Goal: Information Seeking & Learning: Learn about a topic

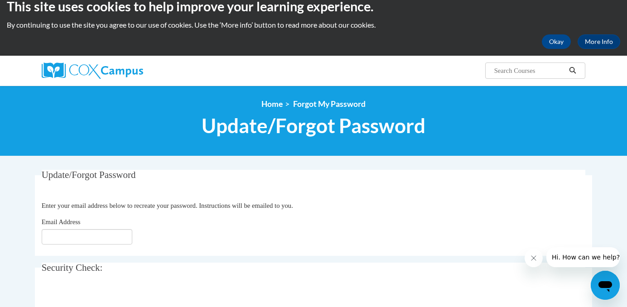
scroll to position [15, 0]
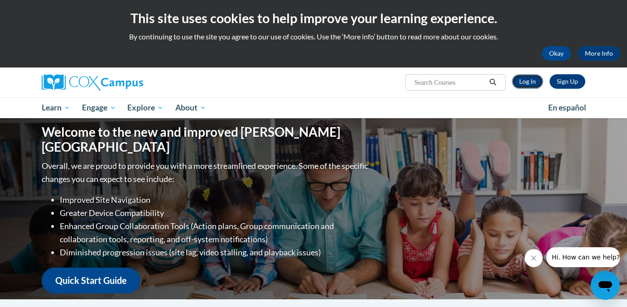
click at [536, 79] on link "Log In" at bounding box center [527, 81] width 31 height 15
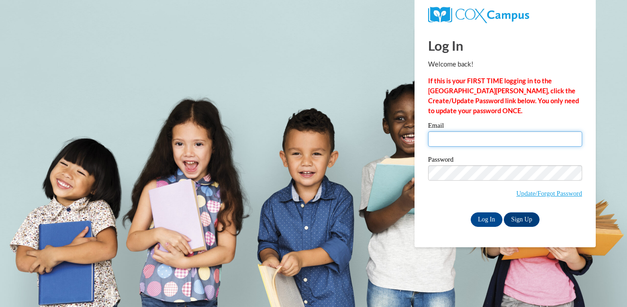
click at [439, 136] on input "Email" at bounding box center [505, 138] width 154 height 15
type input "gina.altenburg@wfbschools.com"
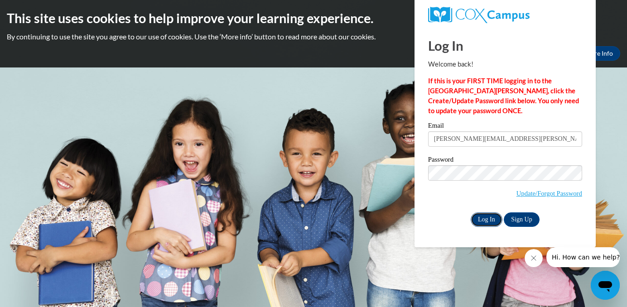
click at [486, 216] on input "Log In" at bounding box center [487, 220] width 32 height 15
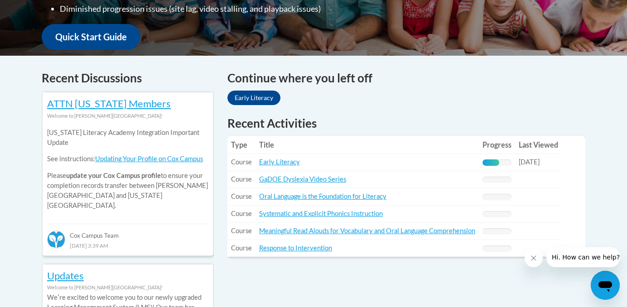
scroll to position [347, 0]
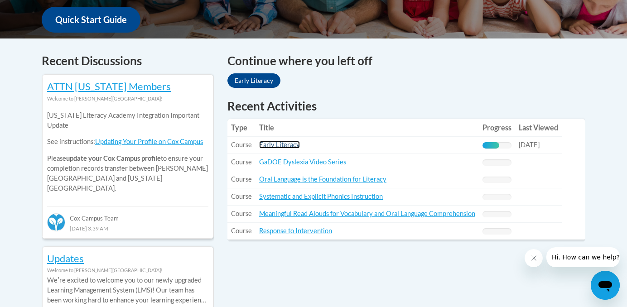
click at [289, 144] on link "Early Literacy" at bounding box center [279, 145] width 41 height 8
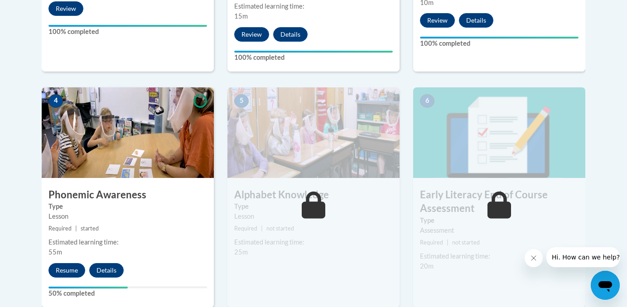
scroll to position [522, 0]
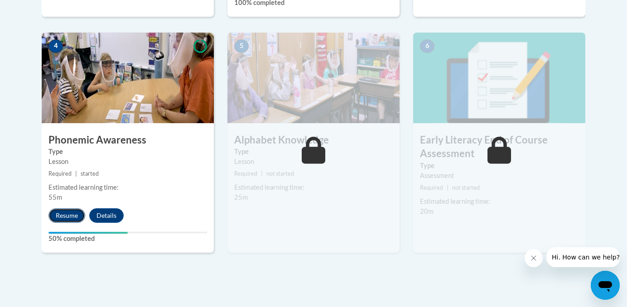
click at [67, 215] on button "Resume" at bounding box center [66, 215] width 37 height 15
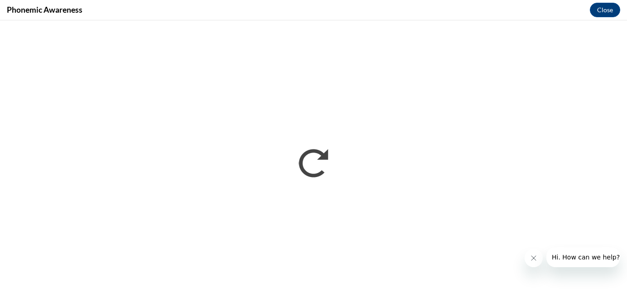
scroll to position [0, 0]
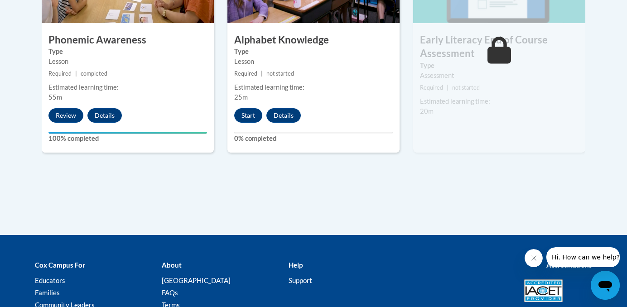
scroll to position [619, 0]
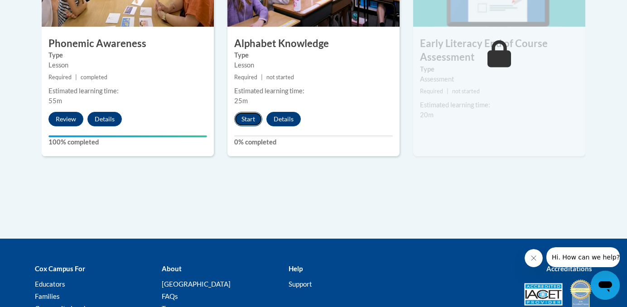
click at [249, 115] on button "Start" at bounding box center [248, 119] width 28 height 15
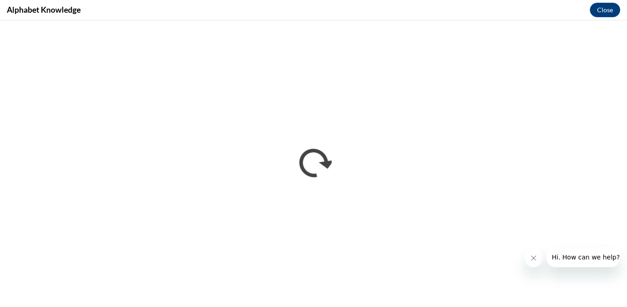
scroll to position [0, 0]
click at [531, 256] on icon "Close message from company" at bounding box center [533, 258] width 7 height 7
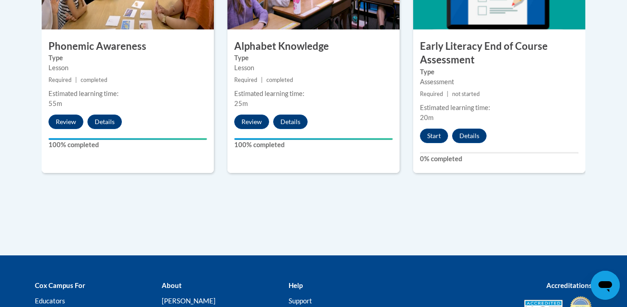
scroll to position [614, 0]
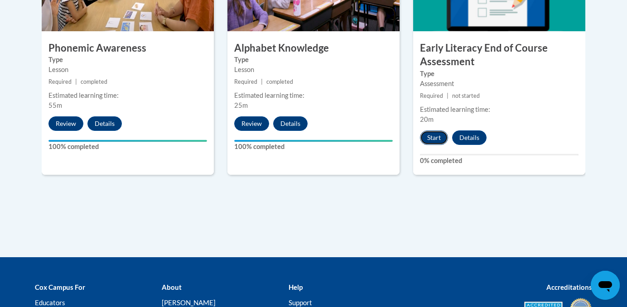
click at [434, 135] on button "Start" at bounding box center [434, 138] width 28 height 15
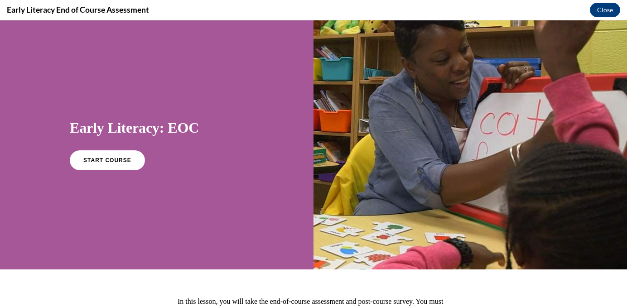
scroll to position [0, 0]
click at [121, 158] on span "START COURSE" at bounding box center [107, 160] width 50 height 7
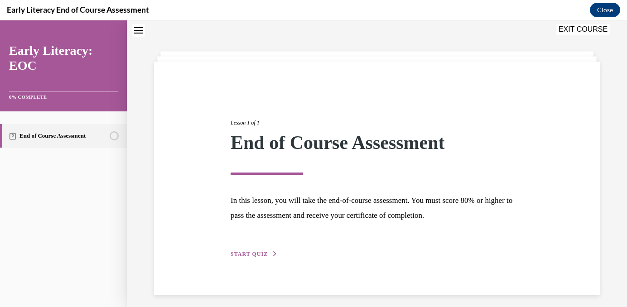
scroll to position [34, 0]
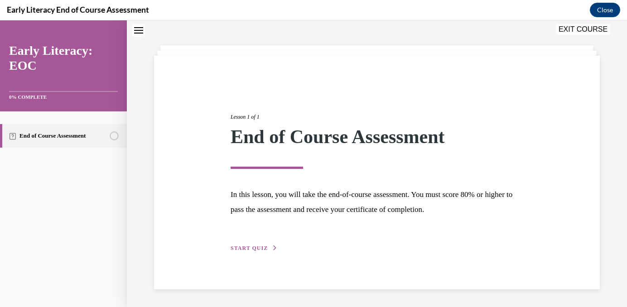
click at [245, 248] on span "START QUIZ" at bounding box center [249, 248] width 37 height 6
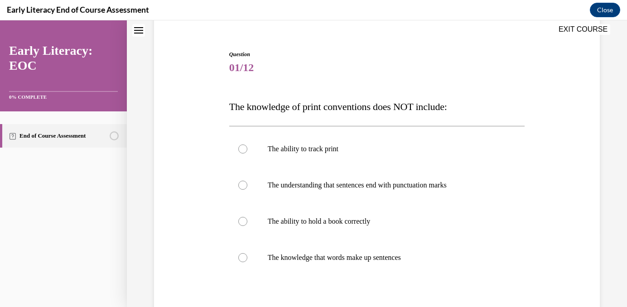
scroll to position [78, 0]
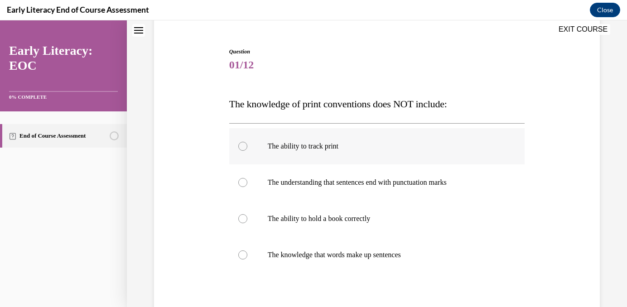
click at [240, 143] on div at bounding box center [242, 146] width 9 height 9
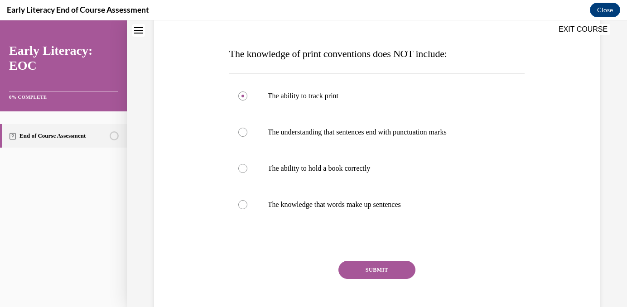
click at [373, 268] on button "SUBMIT" at bounding box center [377, 270] width 77 height 18
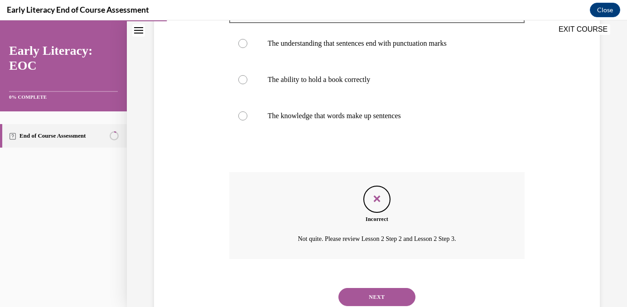
scroll to position [222, 0]
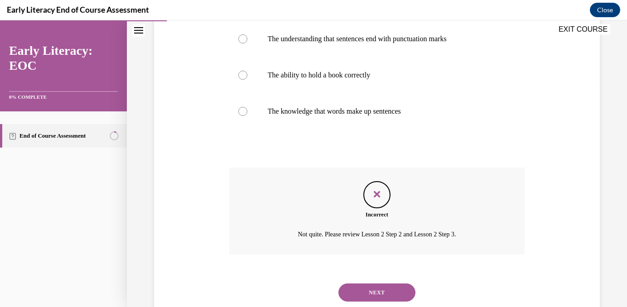
click at [370, 294] on button "NEXT" at bounding box center [377, 293] width 77 height 18
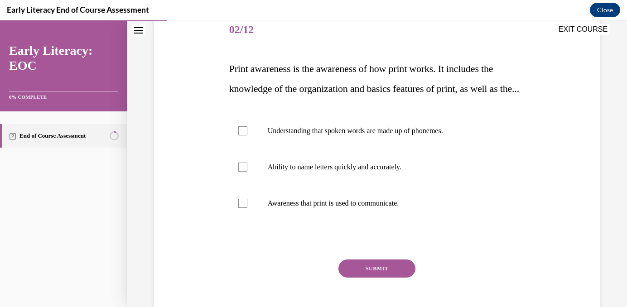
scroll to position [116, 0]
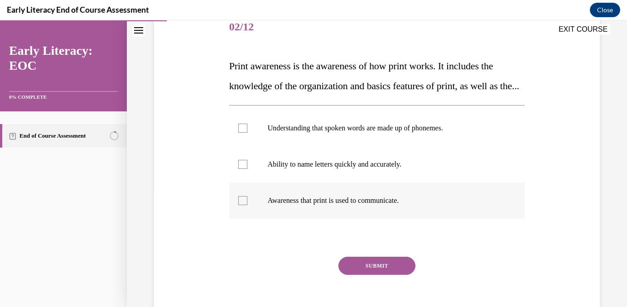
click at [245, 215] on div at bounding box center [377, 201] width 296 height 36
click at [385, 275] on button "SUBMIT" at bounding box center [377, 266] width 77 height 18
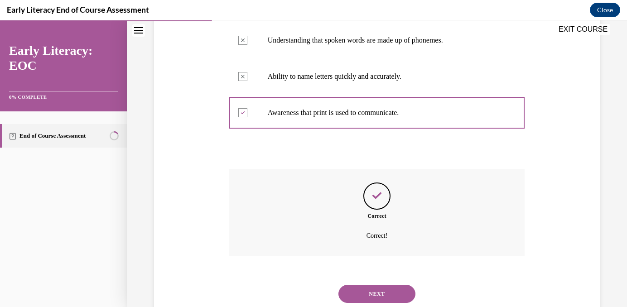
scroll to position [252, 0]
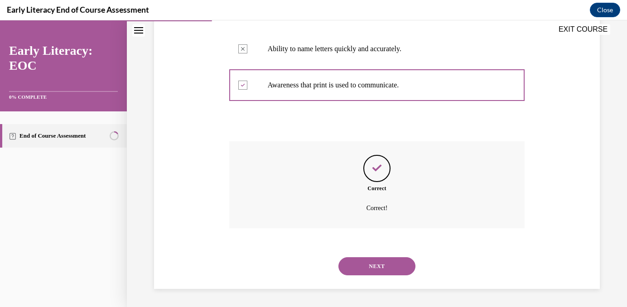
click at [377, 270] on button "NEXT" at bounding box center [377, 266] width 77 height 18
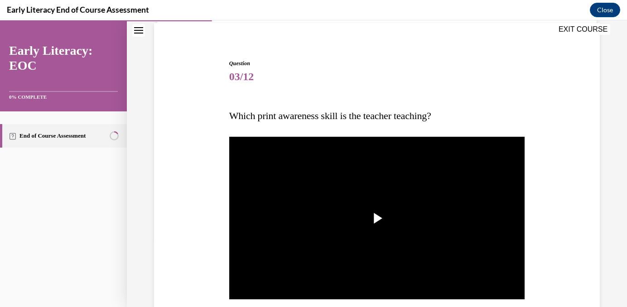
scroll to position [68, 0]
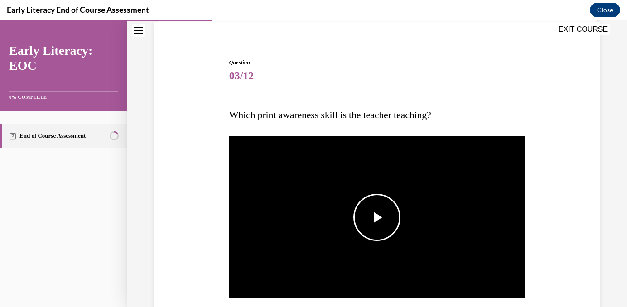
click at [377, 218] on span "Video player" at bounding box center [377, 218] width 0 height 0
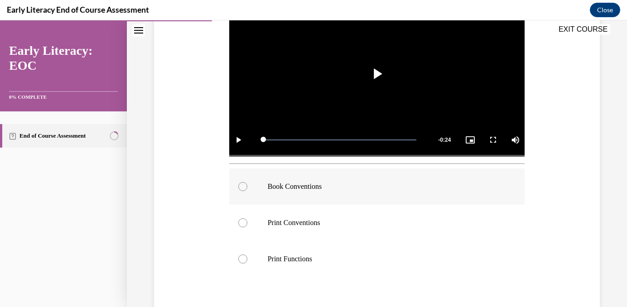
scroll to position [219, 0]
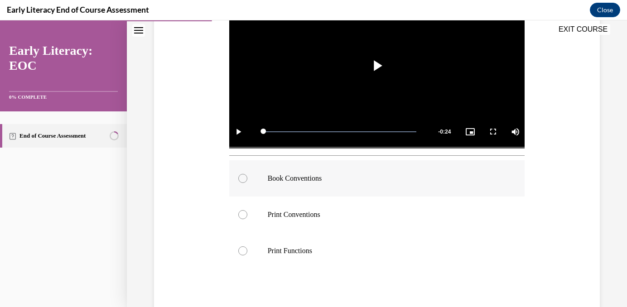
click at [241, 176] on div at bounding box center [242, 178] width 9 height 9
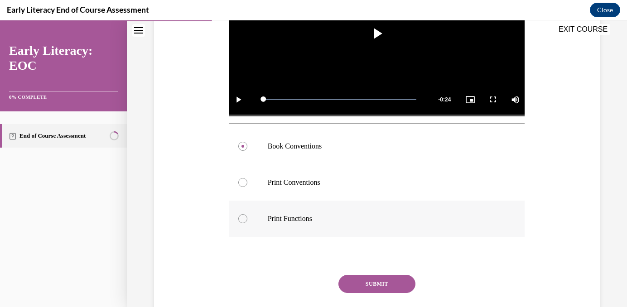
scroll to position [312, 0]
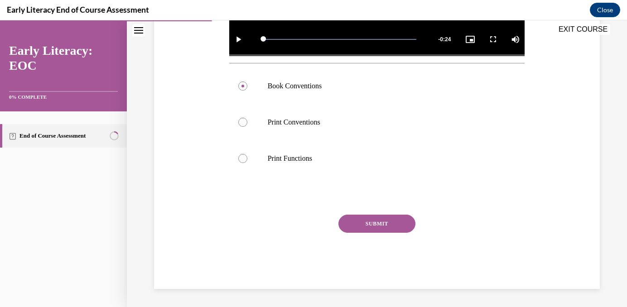
click at [382, 223] on button "SUBMIT" at bounding box center [377, 224] width 77 height 18
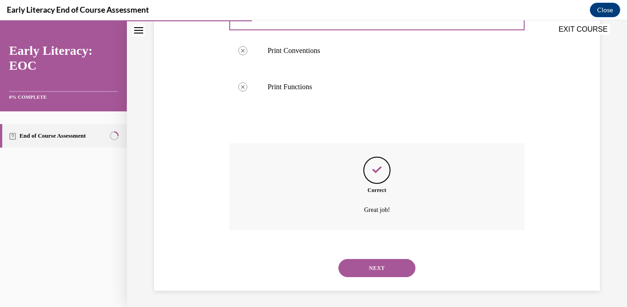
scroll to position [385, 0]
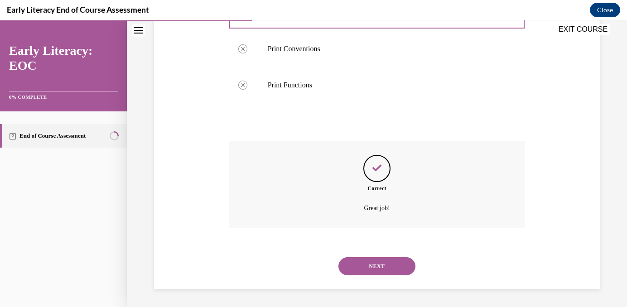
click at [370, 261] on button "NEXT" at bounding box center [377, 266] width 77 height 18
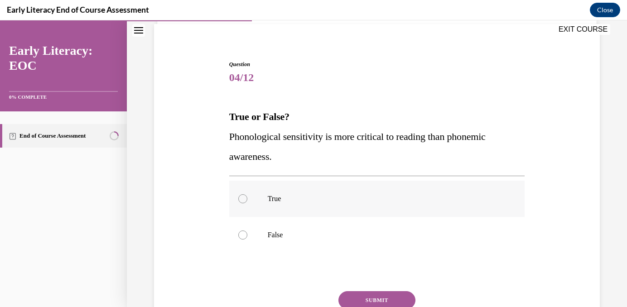
scroll to position [74, 0]
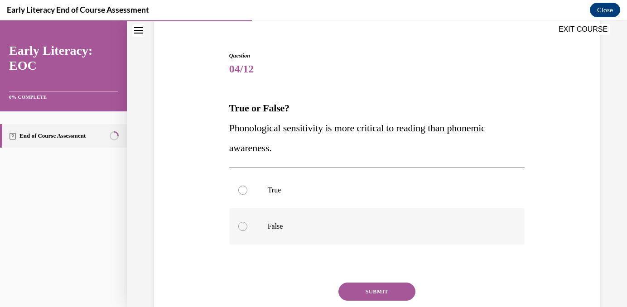
click at [243, 223] on div at bounding box center [242, 226] width 9 height 9
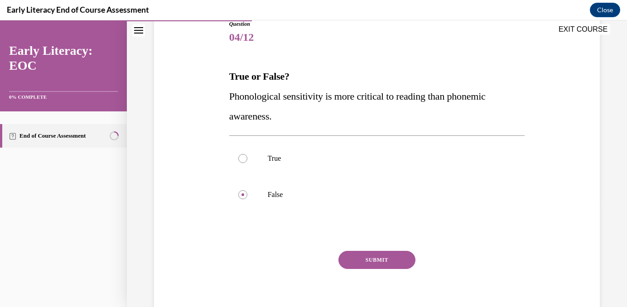
scroll to position [107, 0]
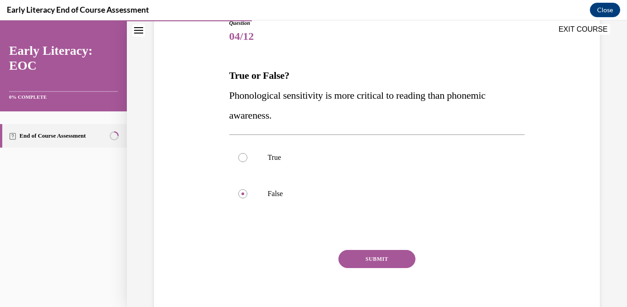
click at [394, 257] on button "SUBMIT" at bounding box center [377, 259] width 77 height 18
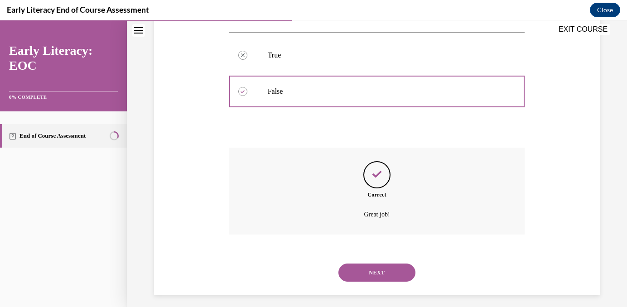
scroll to position [211, 0]
click at [380, 270] on button "NEXT" at bounding box center [377, 271] width 77 height 18
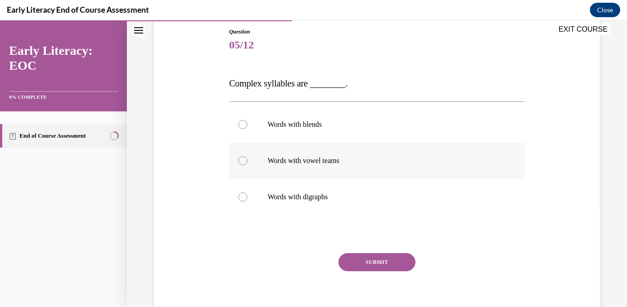
scroll to position [101, 0]
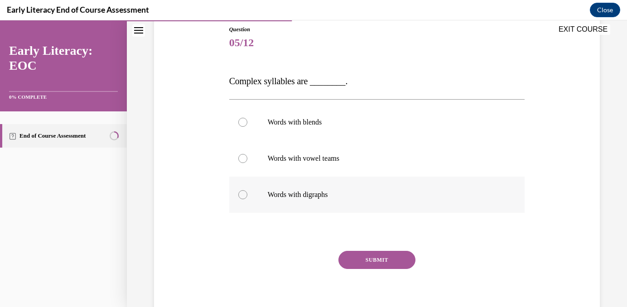
click at [278, 201] on div at bounding box center [377, 195] width 296 height 36
click at [361, 259] on button "SUBMIT" at bounding box center [377, 260] width 77 height 18
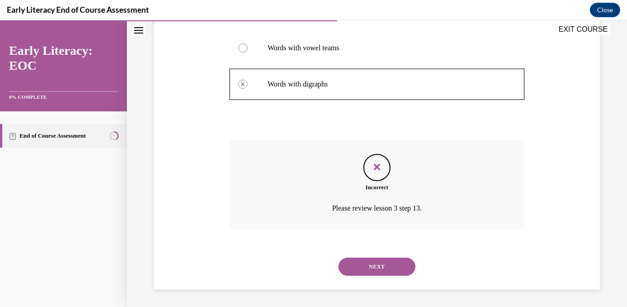
scroll to position [212, 0]
click at [376, 262] on button "NEXT" at bounding box center [377, 266] width 77 height 18
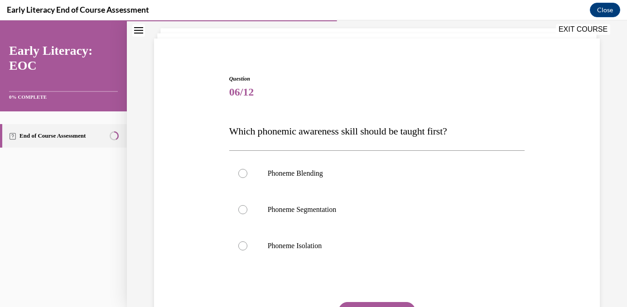
scroll to position [53, 0]
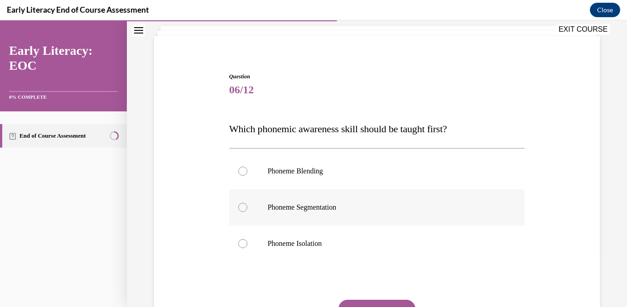
click at [248, 202] on div at bounding box center [377, 207] width 296 height 36
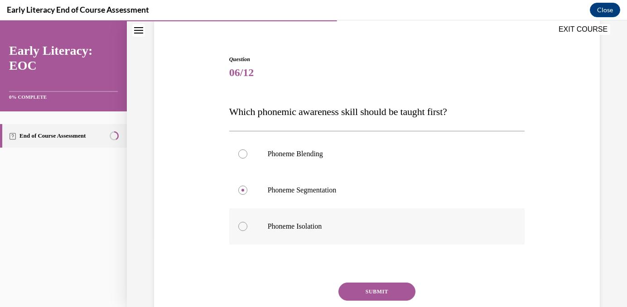
scroll to position [73, 0]
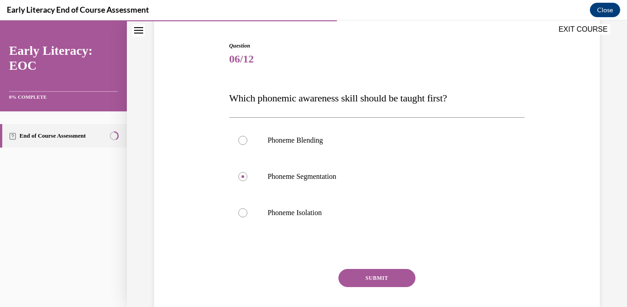
click at [369, 274] on button "SUBMIT" at bounding box center [377, 278] width 77 height 18
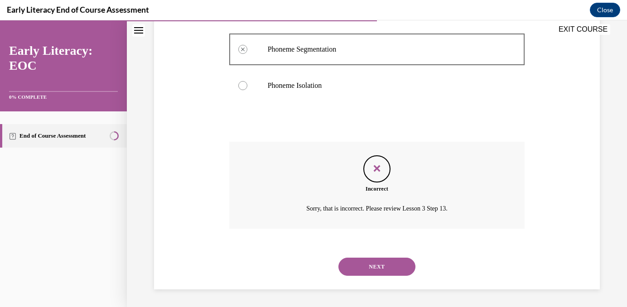
scroll to position [212, 0]
click at [368, 266] on button "NEXT" at bounding box center [377, 266] width 77 height 18
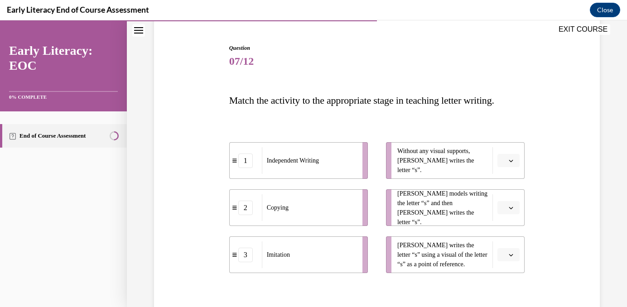
scroll to position [85, 0]
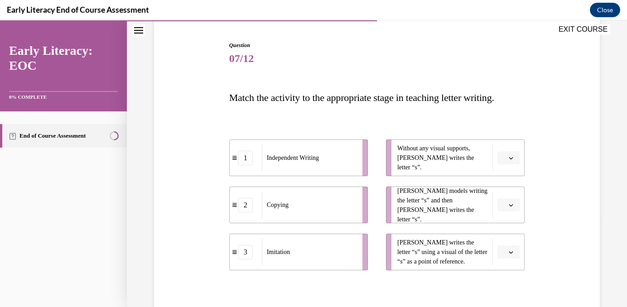
click at [511, 207] on icon "button" at bounding box center [511, 205] width 5 height 5
click at [506, 279] on span "3" at bounding box center [504, 279] width 3 height 7
click at [512, 250] on icon "button" at bounding box center [511, 252] width 5 height 5
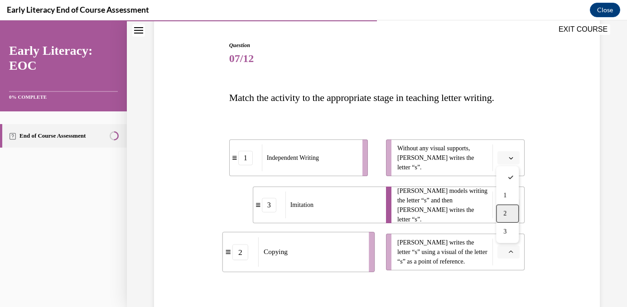
click at [508, 213] on div "2" at bounding box center [507, 214] width 23 height 18
click at [512, 159] on icon "button" at bounding box center [511, 158] width 4 height 2
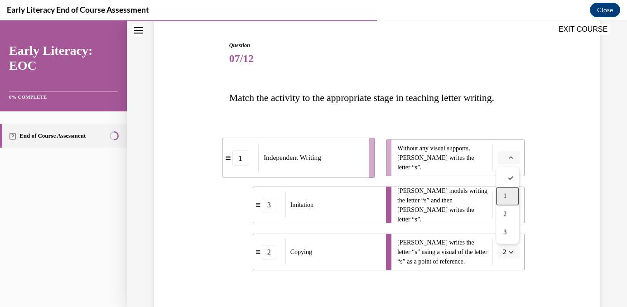
click at [505, 196] on span "1" at bounding box center [504, 196] width 3 height 7
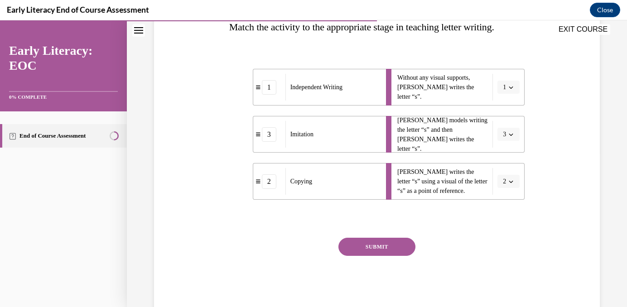
click at [389, 246] on button "SUBMIT" at bounding box center [377, 247] width 77 height 18
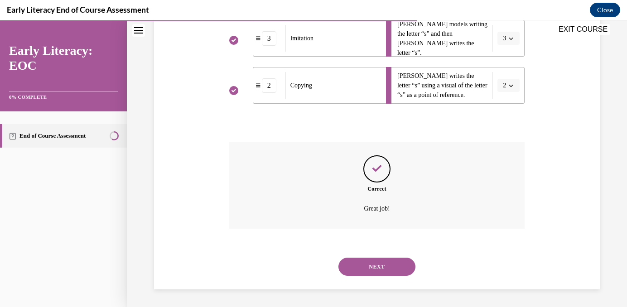
scroll to position [252, 0]
click at [385, 262] on button "NEXT" at bounding box center [377, 266] width 77 height 18
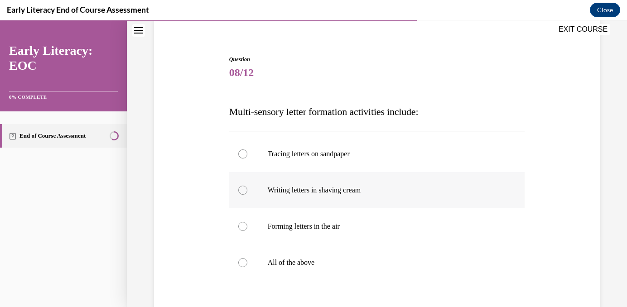
scroll to position [74, 0]
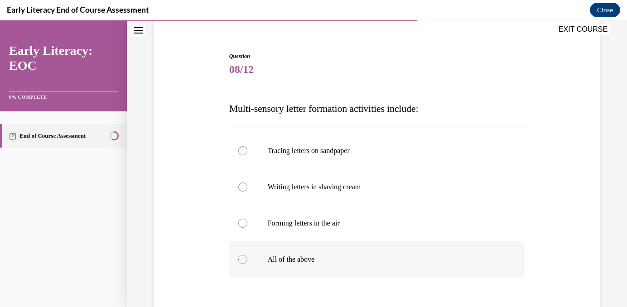
click at [241, 262] on div at bounding box center [242, 259] width 9 height 9
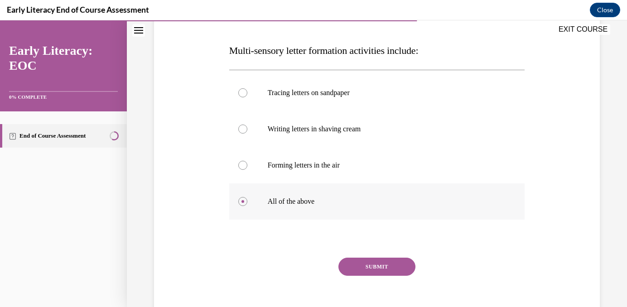
scroll to position [167, 0]
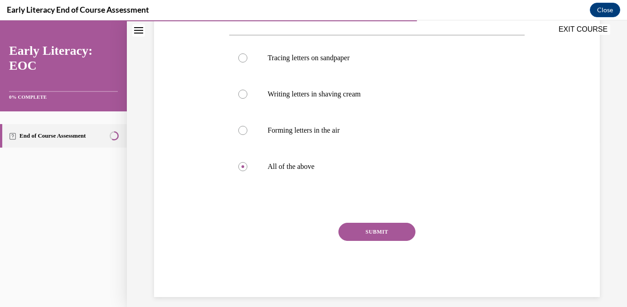
click at [382, 230] on button "SUBMIT" at bounding box center [377, 232] width 77 height 18
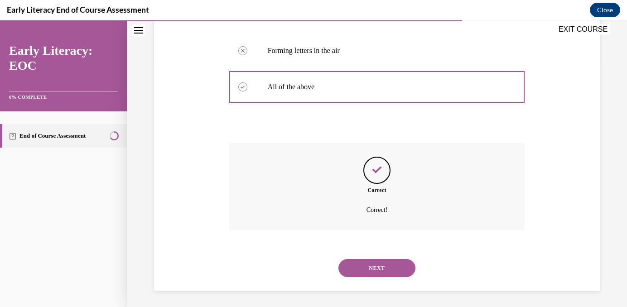
scroll to position [248, 0]
click at [380, 260] on button "NEXT" at bounding box center [377, 266] width 77 height 18
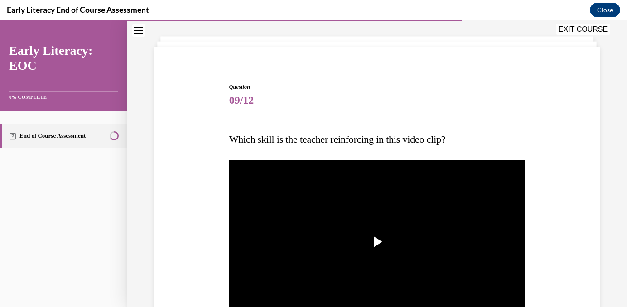
scroll to position [61, 0]
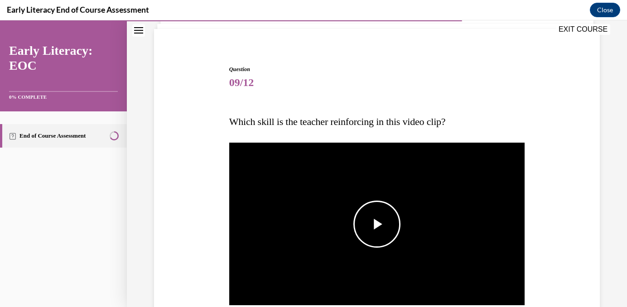
click at [377, 224] on span "Video player" at bounding box center [377, 224] width 0 height 0
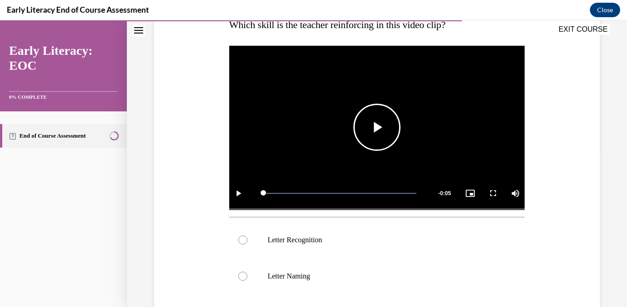
scroll to position [156, 0]
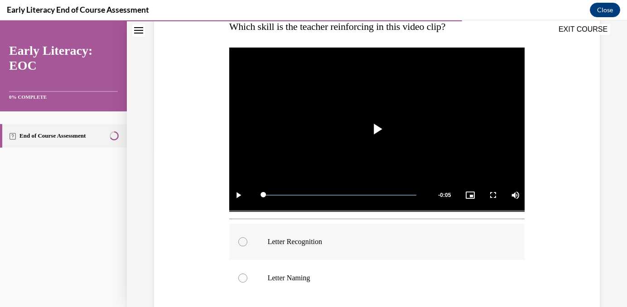
click at [245, 244] on div at bounding box center [242, 241] width 9 height 9
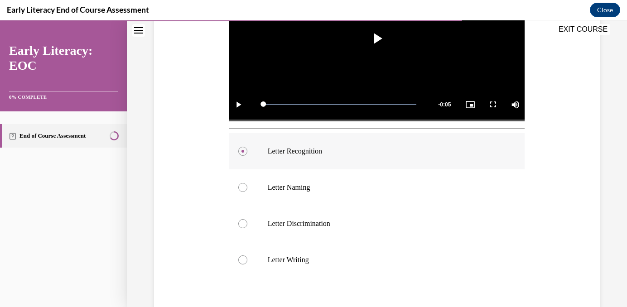
scroll to position [303, 0]
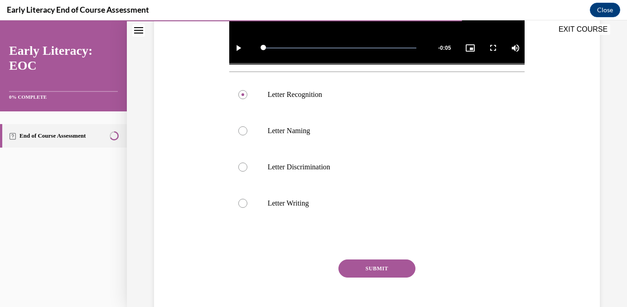
click at [365, 270] on button "SUBMIT" at bounding box center [377, 269] width 77 height 18
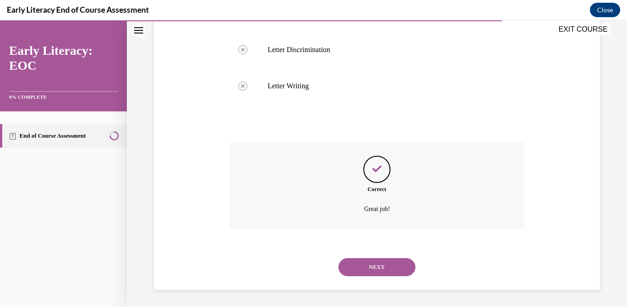
scroll to position [421, 0]
click at [367, 266] on button "NEXT" at bounding box center [377, 266] width 77 height 18
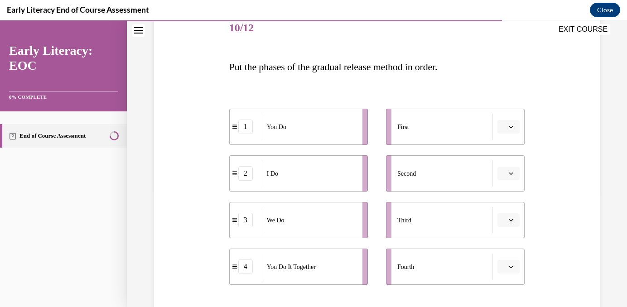
scroll to position [116, 0]
click at [244, 176] on div "2" at bounding box center [245, 173] width 15 height 15
click at [511, 127] on icon "button" at bounding box center [511, 127] width 4 height 2
click at [504, 179] on span "2" at bounding box center [504, 182] width 3 height 7
click at [512, 171] on icon "button" at bounding box center [511, 173] width 5 height 5
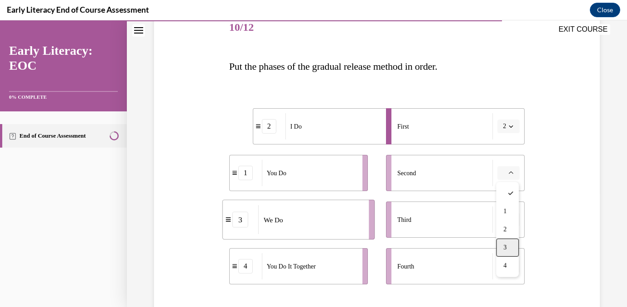
click at [502, 242] on div "3" at bounding box center [507, 248] width 23 height 18
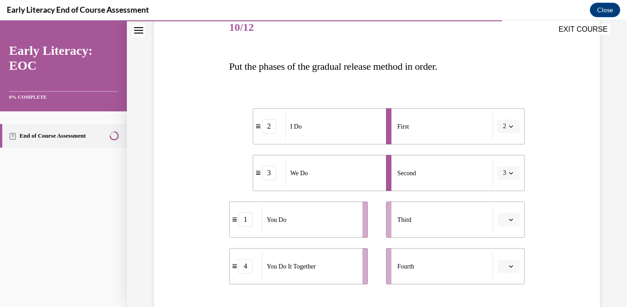
click at [508, 220] on span "button" at bounding box center [511, 220] width 6 height 6
click at [503, 200] on span "4" at bounding box center [504, 199] width 3 height 7
click at [512, 262] on button "button" at bounding box center [509, 267] width 22 height 14
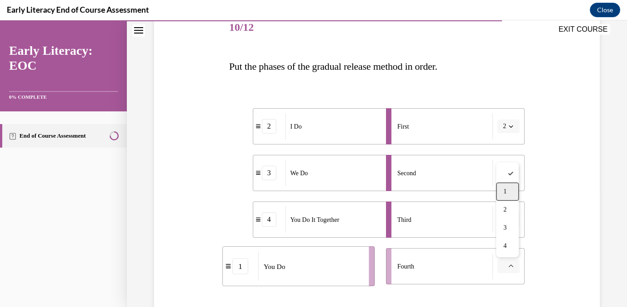
click at [513, 195] on div "1" at bounding box center [507, 192] width 23 height 18
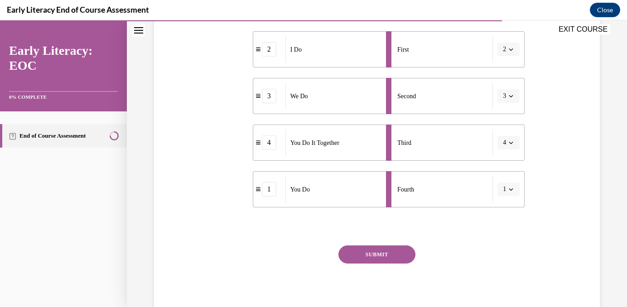
scroll to position [208, 0]
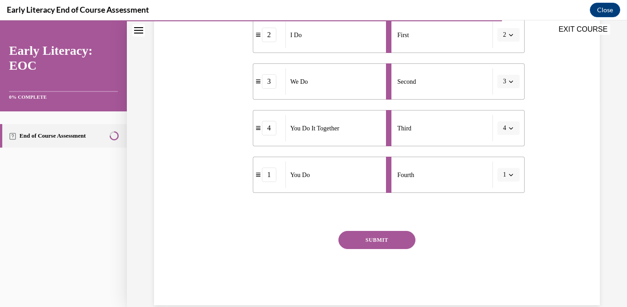
click at [382, 238] on button "SUBMIT" at bounding box center [377, 240] width 77 height 18
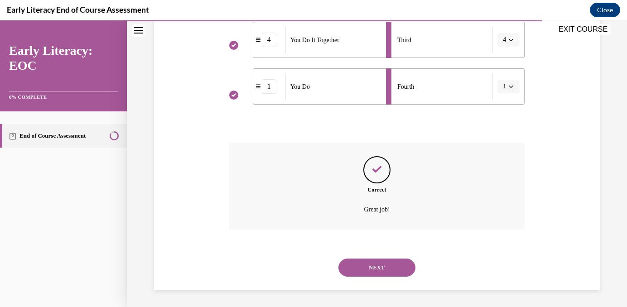
scroll to position [297, 0]
click at [377, 267] on button "NEXT" at bounding box center [377, 266] width 77 height 18
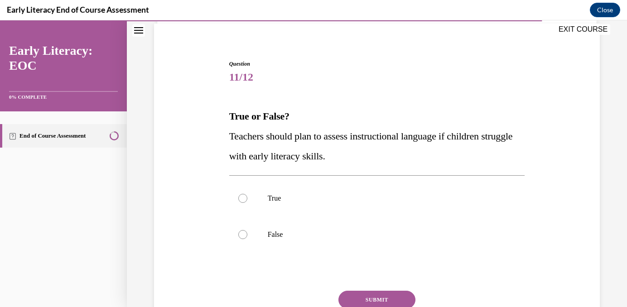
scroll to position [64, 0]
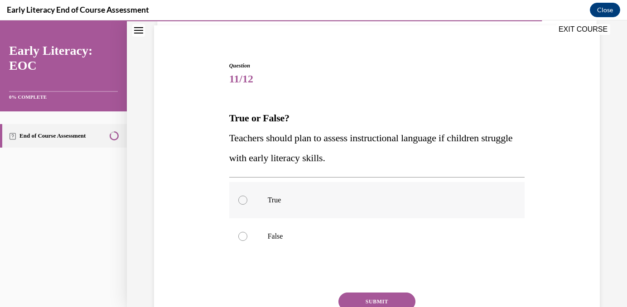
click at [244, 197] on div at bounding box center [242, 200] width 9 height 9
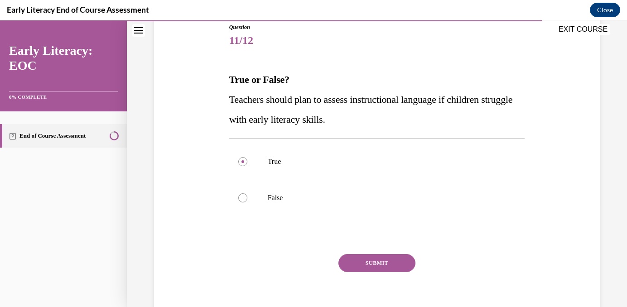
click at [369, 259] on button "SUBMIT" at bounding box center [377, 263] width 77 height 18
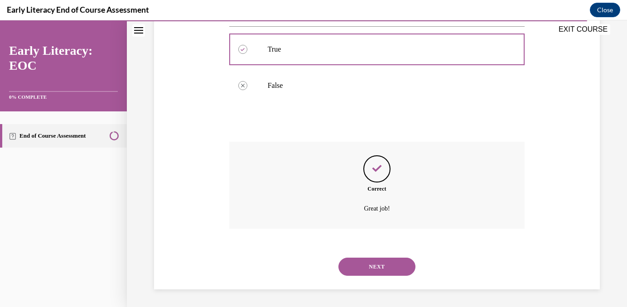
scroll to position [216, 0]
click at [371, 268] on button "NEXT" at bounding box center [377, 266] width 77 height 18
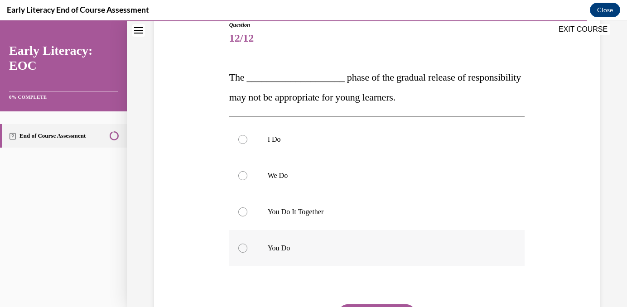
scroll to position [109, 0]
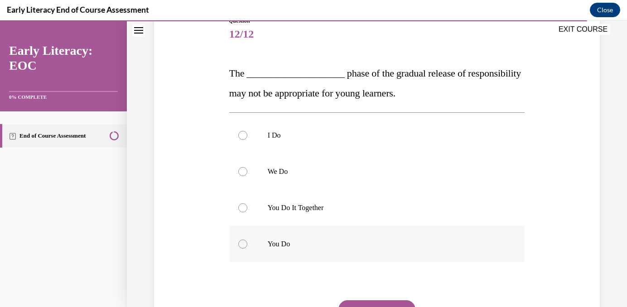
click at [290, 248] on p "You Do" at bounding box center [385, 244] width 235 height 9
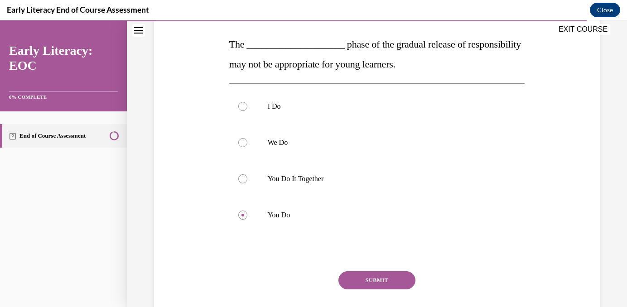
scroll to position [150, 0]
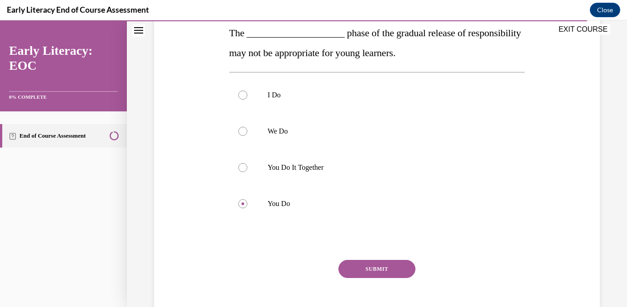
click at [380, 267] on button "SUBMIT" at bounding box center [377, 269] width 77 height 18
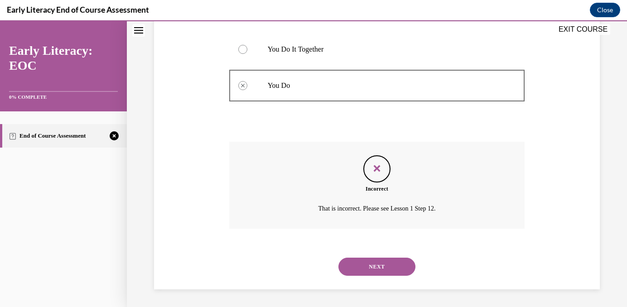
scroll to position [268, 0]
click at [380, 271] on button "NEXT" at bounding box center [377, 266] width 77 height 18
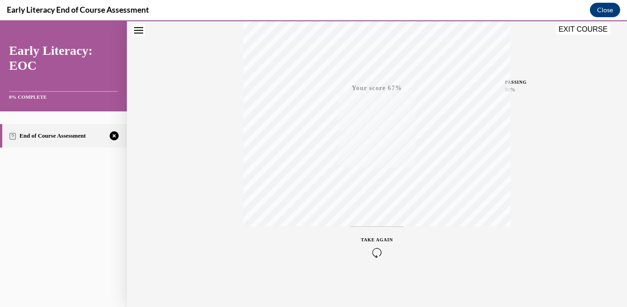
scroll to position [178, 0]
click at [383, 237] on span "TAKE AGAIN" at bounding box center [377, 239] width 32 height 5
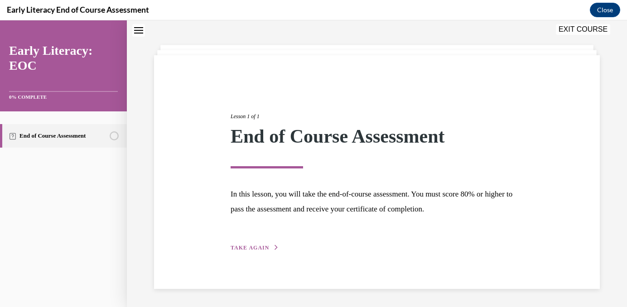
scroll to position [34, 0]
click at [262, 246] on span "TAKE AGAIN" at bounding box center [250, 248] width 39 height 6
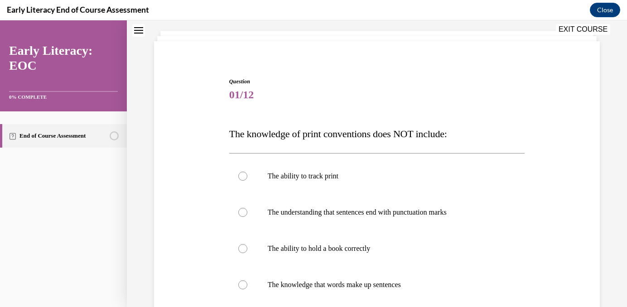
scroll to position [52, 0]
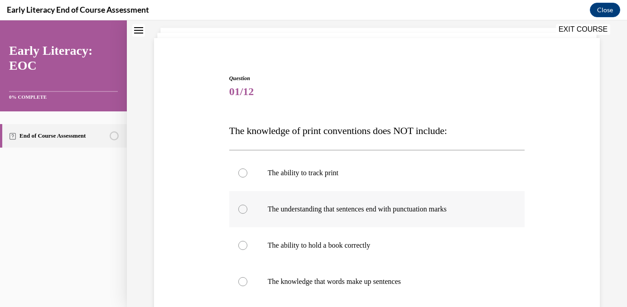
click at [242, 212] on div at bounding box center [242, 209] width 9 height 9
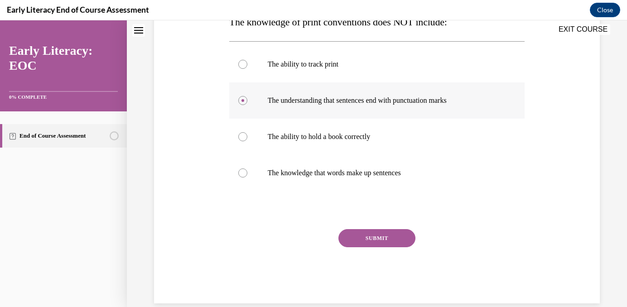
scroll to position [175, 0]
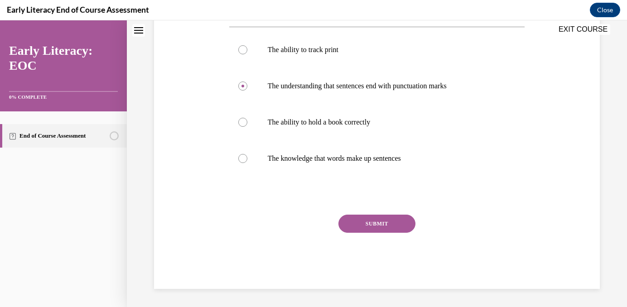
click at [373, 227] on button "SUBMIT" at bounding box center [377, 224] width 77 height 18
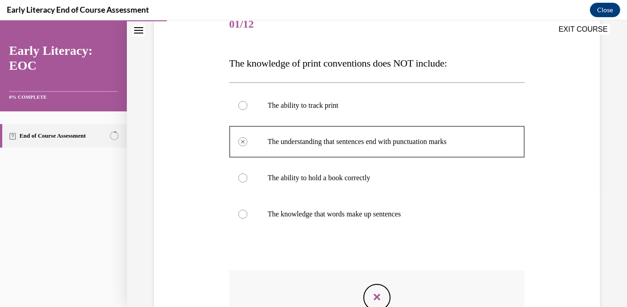
scroll to position [121, 0]
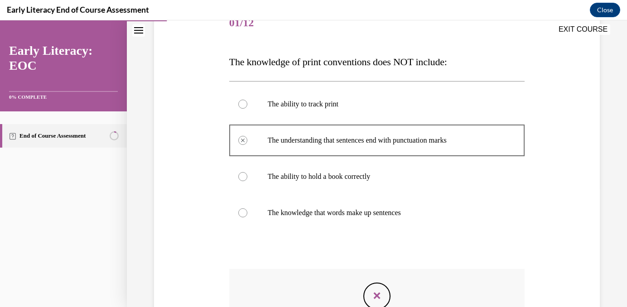
click at [239, 179] on div at bounding box center [242, 176] width 9 height 9
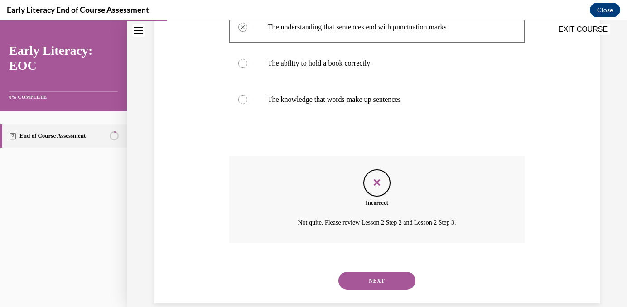
scroll to position [248, 0]
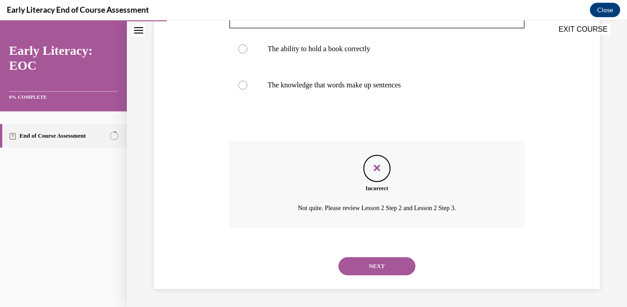
click at [381, 265] on button "NEXT" at bounding box center [377, 266] width 77 height 18
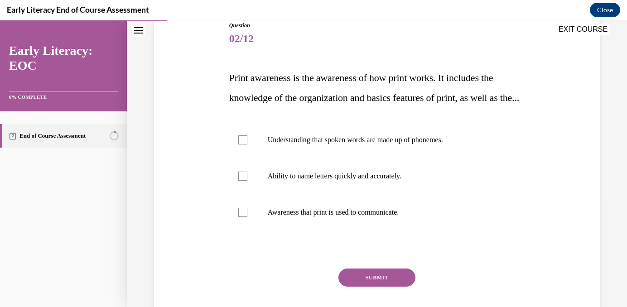
scroll to position [110, 0]
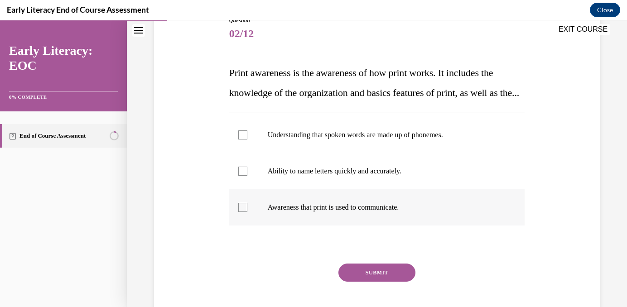
click at [312, 212] on p "Awareness that print is used to communicate." at bounding box center [385, 207] width 235 height 9
click at [384, 282] on button "SUBMIT" at bounding box center [377, 273] width 77 height 18
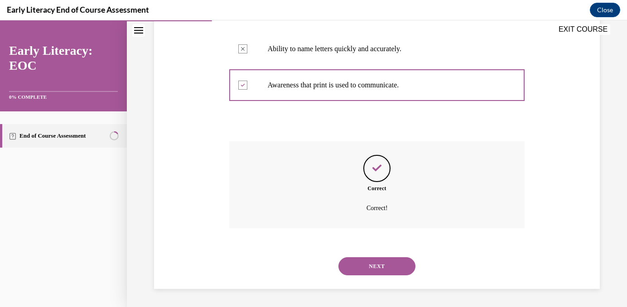
scroll to position [252, 0]
click at [377, 270] on button "NEXT" at bounding box center [377, 266] width 77 height 18
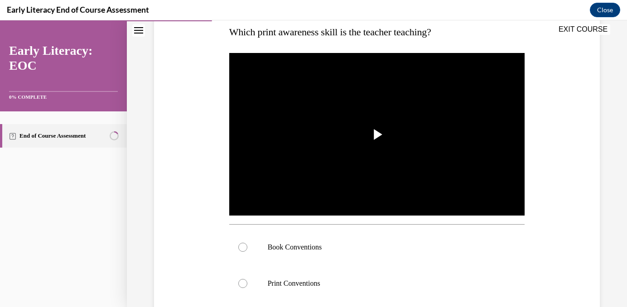
scroll to position [151, 0]
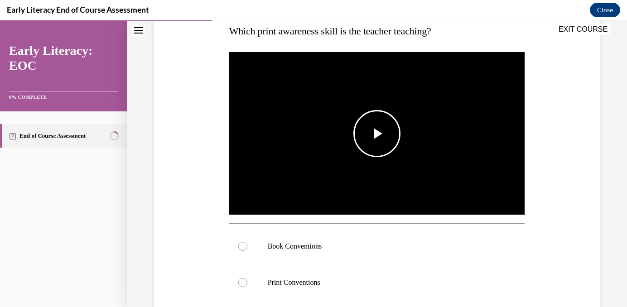
click at [377, 134] on span "Video player" at bounding box center [377, 134] width 0 height 0
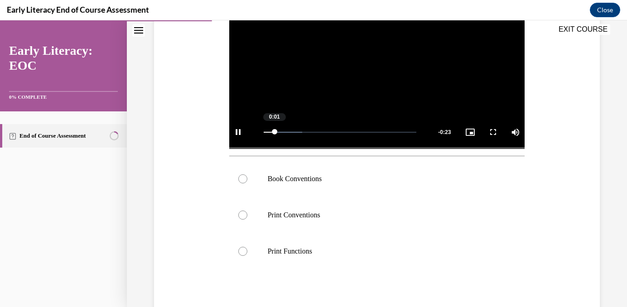
scroll to position [221, 0]
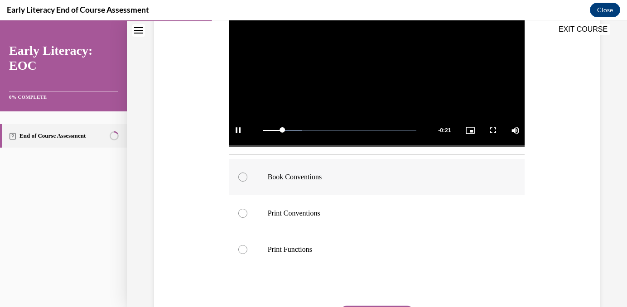
click at [251, 183] on div at bounding box center [377, 177] width 296 height 36
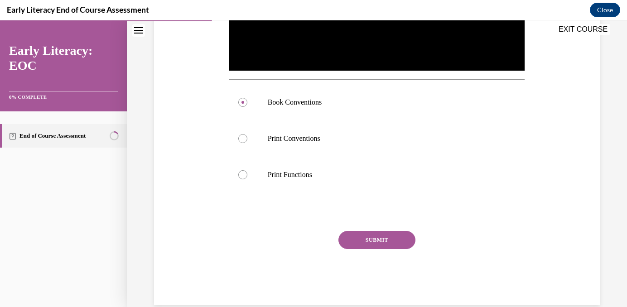
click at [372, 239] on button "SUBMIT" at bounding box center [377, 240] width 77 height 18
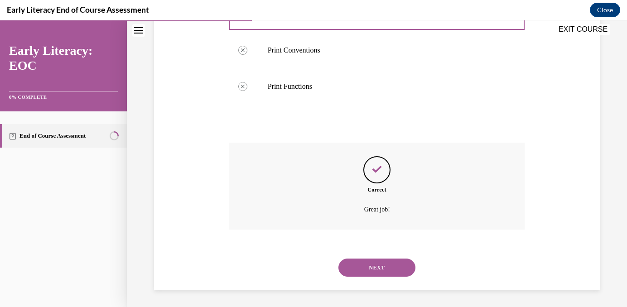
scroll to position [385, 0]
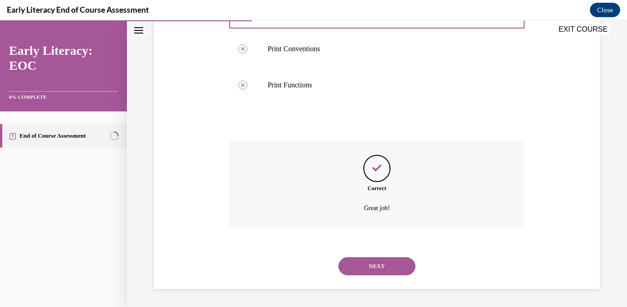
click at [370, 261] on button "NEXT" at bounding box center [377, 266] width 77 height 18
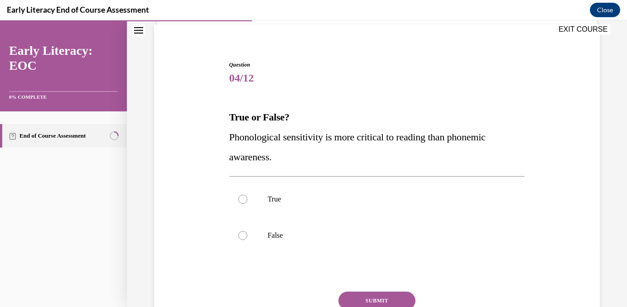
scroll to position [67, 0]
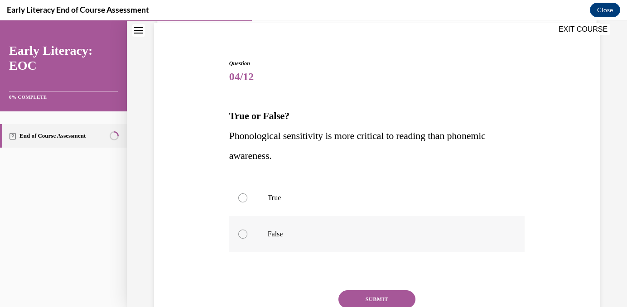
click at [247, 234] on div at bounding box center [242, 234] width 9 height 9
click at [393, 296] on button "SUBMIT" at bounding box center [377, 299] width 77 height 18
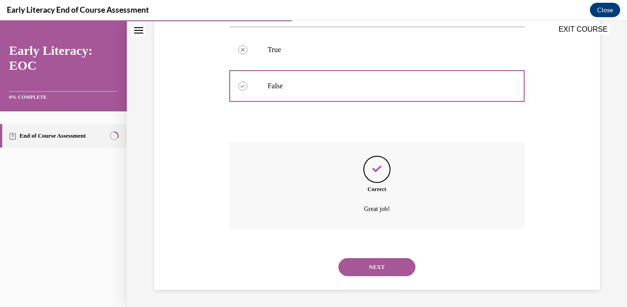
scroll to position [216, 0]
click at [385, 267] on button "NEXT" at bounding box center [377, 266] width 77 height 18
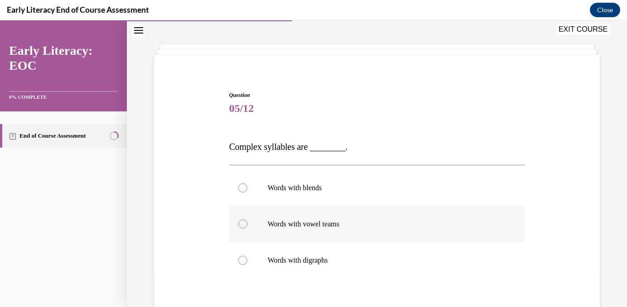
scroll to position [37, 0]
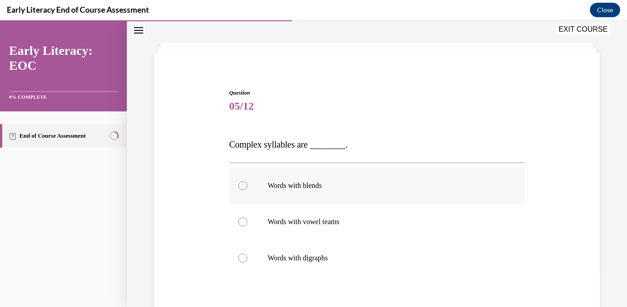
click at [240, 185] on div at bounding box center [242, 185] width 9 height 9
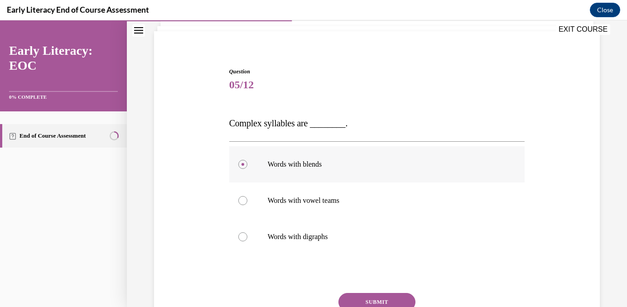
scroll to position [73, 0]
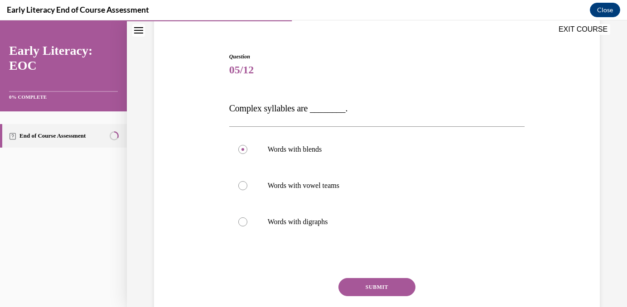
click at [363, 286] on button "SUBMIT" at bounding box center [377, 287] width 77 height 18
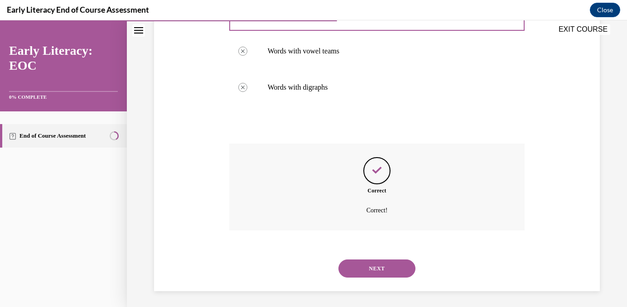
scroll to position [210, 0]
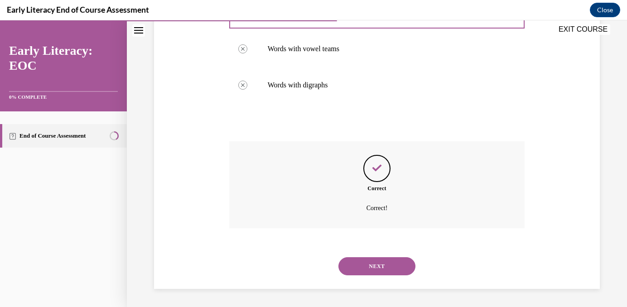
click at [378, 266] on button "NEXT" at bounding box center [377, 266] width 77 height 18
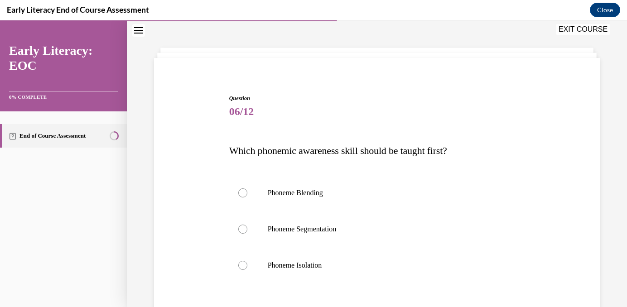
scroll to position [47, 0]
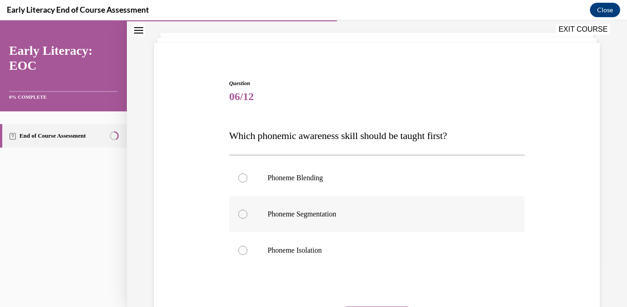
click at [242, 213] on div at bounding box center [242, 214] width 9 height 9
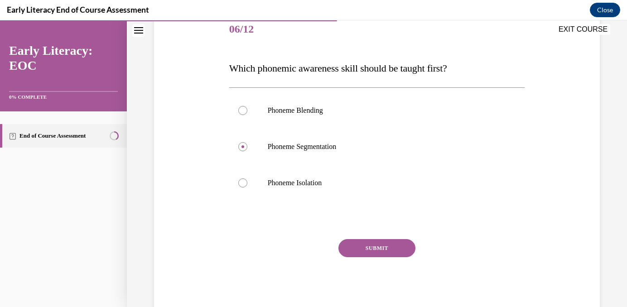
scroll to position [116, 0]
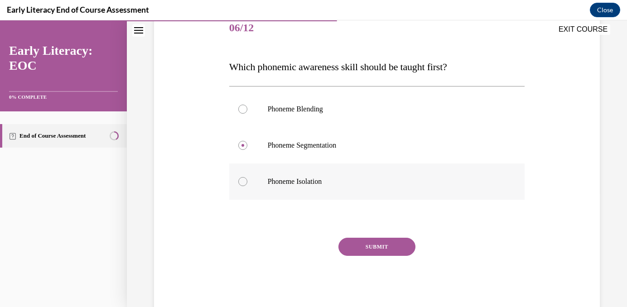
click at [242, 178] on div at bounding box center [242, 181] width 9 height 9
click at [376, 250] on button "SUBMIT" at bounding box center [377, 247] width 77 height 18
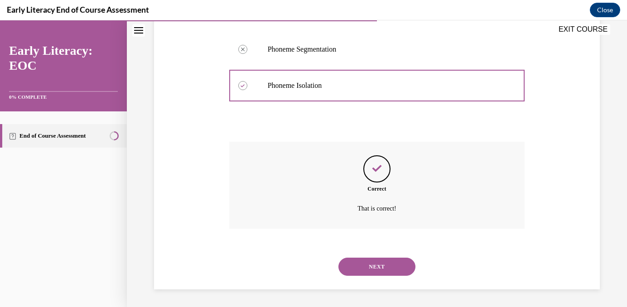
scroll to position [212, 0]
click at [375, 263] on button "NEXT" at bounding box center [377, 266] width 77 height 18
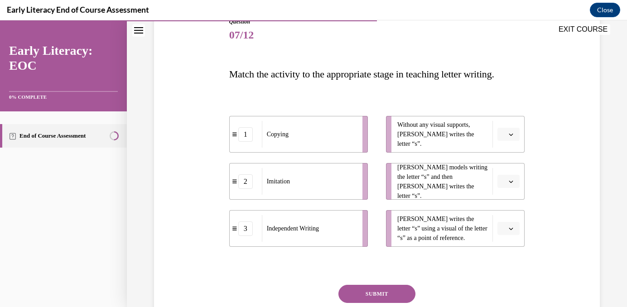
scroll to position [113, 0]
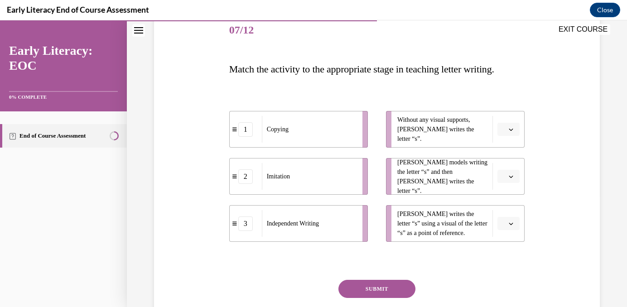
click at [516, 222] on button "button" at bounding box center [509, 224] width 22 height 14
click at [513, 165] on div "1" at bounding box center [507, 167] width 23 height 18
click at [512, 179] on span "button" at bounding box center [511, 177] width 6 height 6
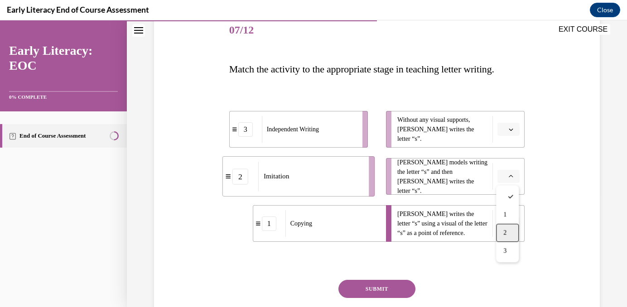
click at [500, 232] on div "2" at bounding box center [507, 233] width 23 height 18
click at [511, 127] on icon "button" at bounding box center [511, 129] width 5 height 5
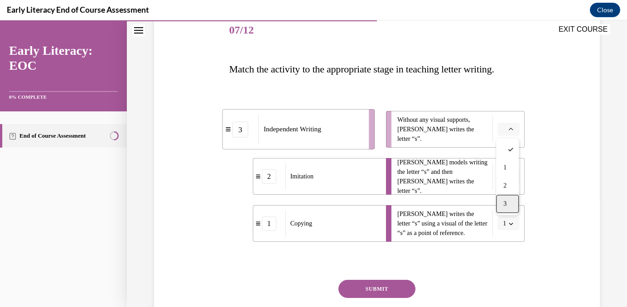
click at [502, 203] on div "3" at bounding box center [507, 204] width 23 height 18
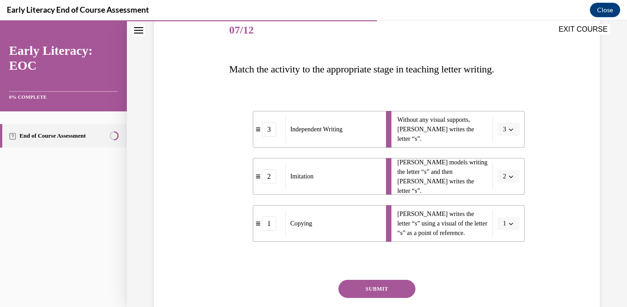
click at [368, 286] on button "SUBMIT" at bounding box center [377, 289] width 77 height 18
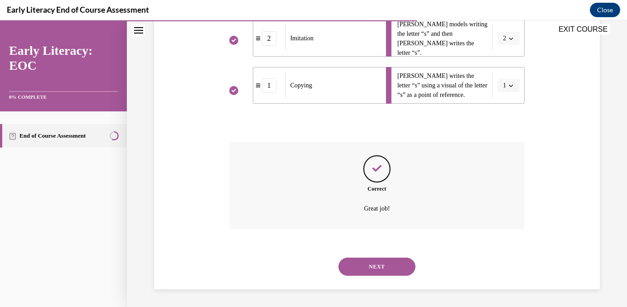
scroll to position [252, 0]
click at [374, 269] on button "NEXT" at bounding box center [377, 266] width 77 height 18
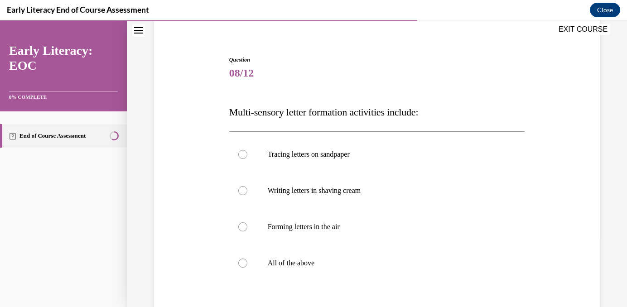
scroll to position [72, 0]
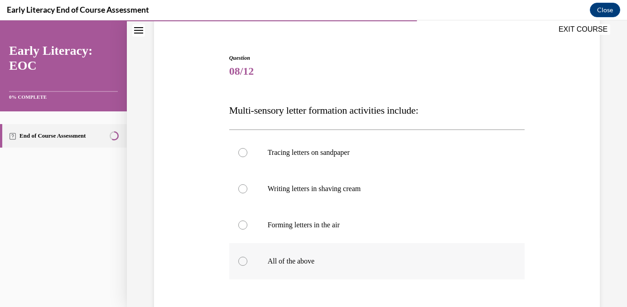
click at [242, 258] on div at bounding box center [242, 261] width 9 height 9
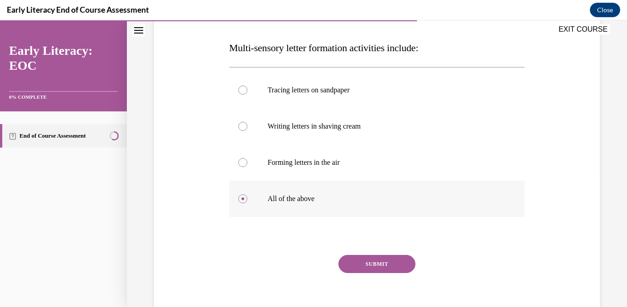
scroll to position [166, 0]
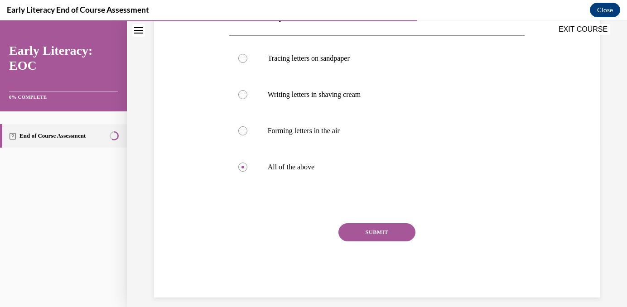
click at [368, 233] on button "SUBMIT" at bounding box center [377, 232] width 77 height 18
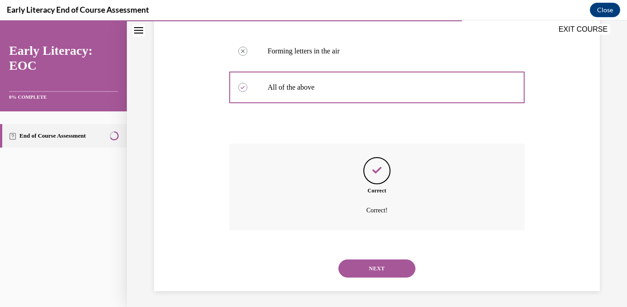
scroll to position [248, 0]
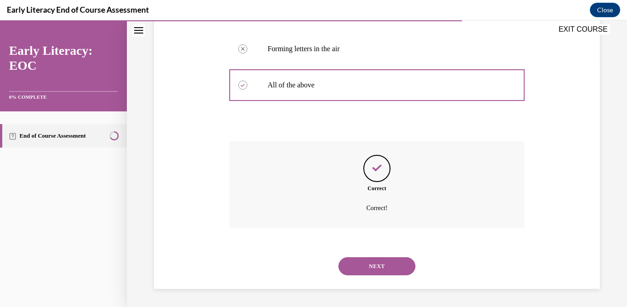
click at [369, 263] on button "NEXT" at bounding box center [377, 266] width 77 height 18
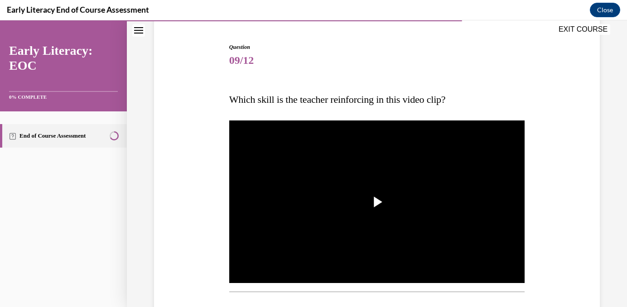
scroll to position [89, 0]
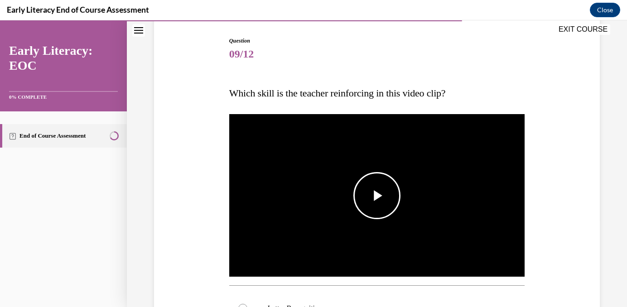
click at [377, 196] on span "Video player" at bounding box center [377, 196] width 0 height 0
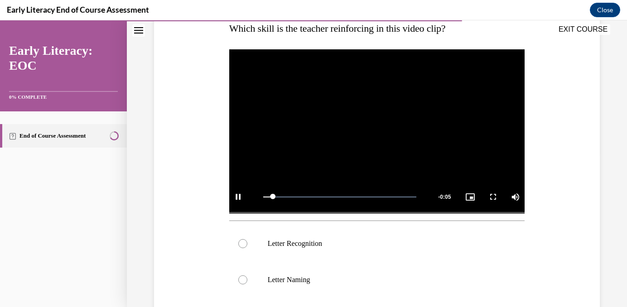
scroll to position [203, 0]
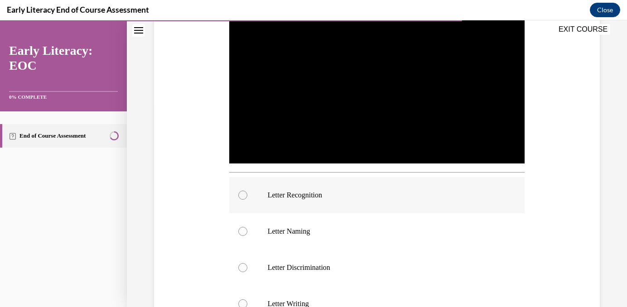
click at [246, 195] on div at bounding box center [242, 195] width 9 height 9
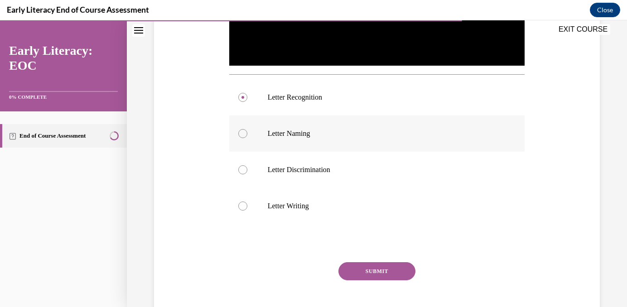
scroll to position [344, 0]
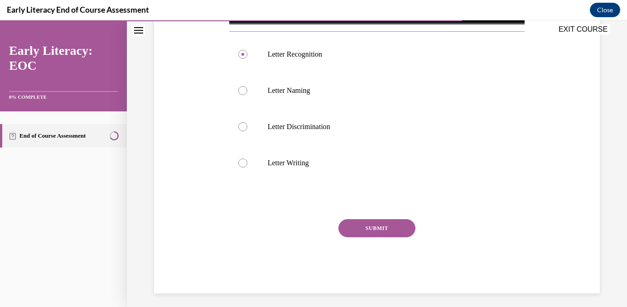
click at [371, 229] on button "SUBMIT" at bounding box center [377, 228] width 77 height 18
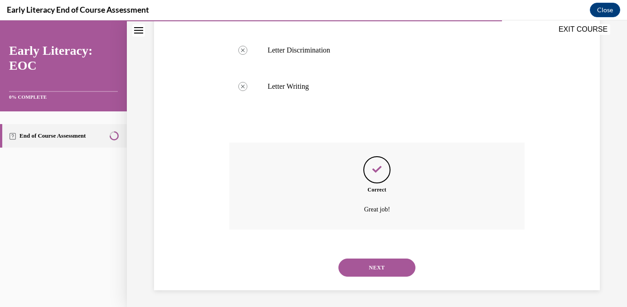
scroll to position [421, 0]
click at [362, 265] on button "NEXT" at bounding box center [377, 266] width 77 height 18
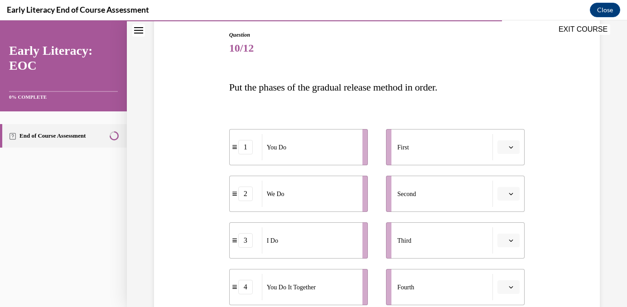
scroll to position [106, 0]
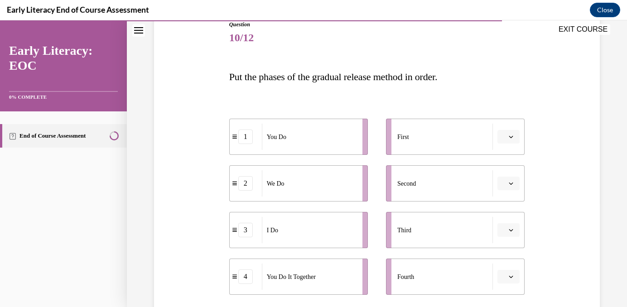
click at [517, 136] on button "button" at bounding box center [509, 137] width 22 height 14
click at [506, 209] on span "3" at bounding box center [504, 211] width 3 height 7
click at [512, 181] on icon "button" at bounding box center [511, 183] width 5 height 5
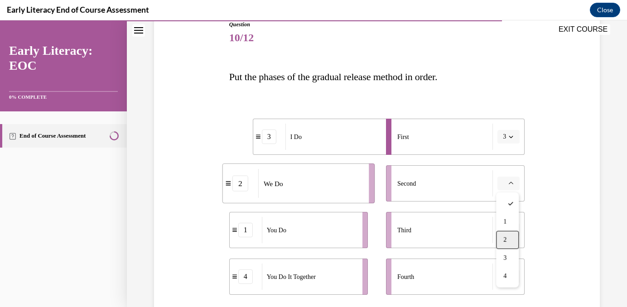
click at [505, 239] on span "2" at bounding box center [504, 240] width 3 height 7
click at [512, 227] on span "button" at bounding box center [511, 230] width 6 height 6
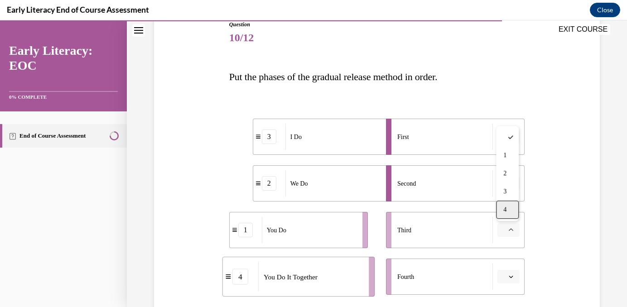
click at [507, 208] on span "4" at bounding box center [504, 209] width 3 height 7
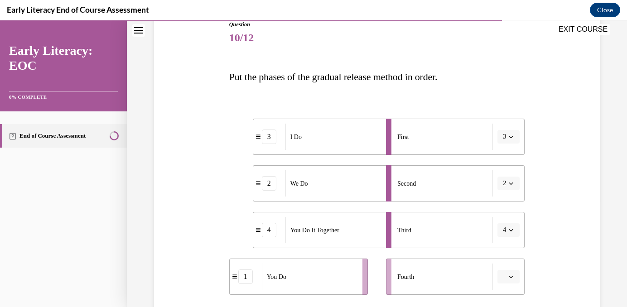
click at [509, 275] on icon "button" at bounding box center [511, 277] width 5 height 5
click at [508, 197] on div "1" at bounding box center [507, 202] width 23 height 18
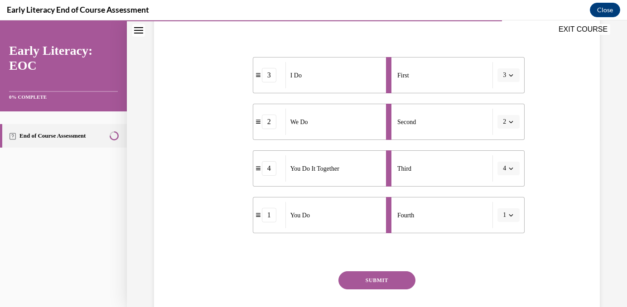
scroll to position [224, 0]
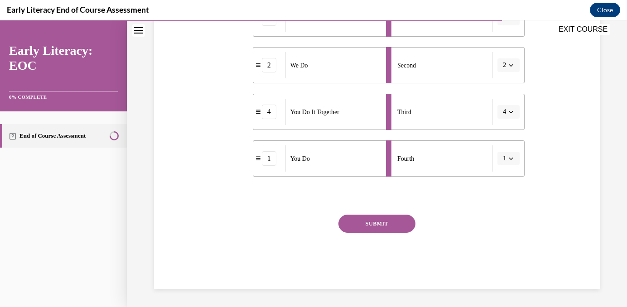
click at [373, 224] on button "SUBMIT" at bounding box center [377, 224] width 77 height 18
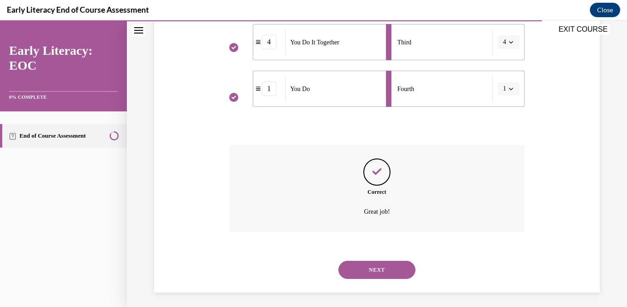
scroll to position [297, 0]
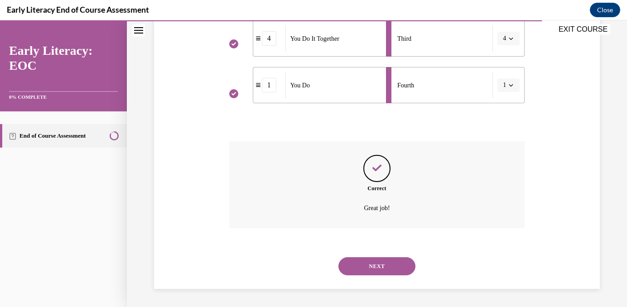
click at [376, 266] on button "NEXT" at bounding box center [377, 266] width 77 height 18
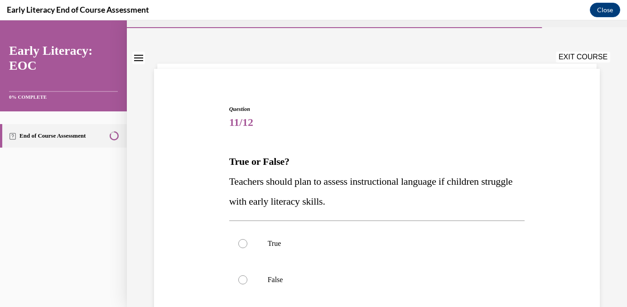
scroll to position [26, 0]
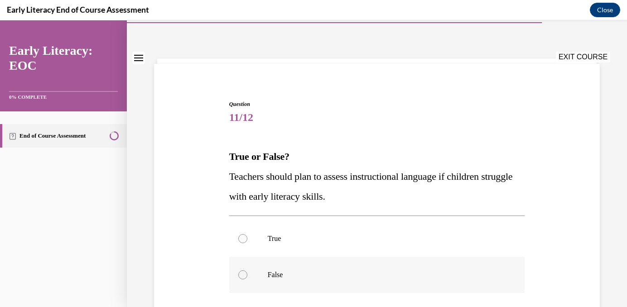
click at [244, 273] on div at bounding box center [242, 275] width 9 height 9
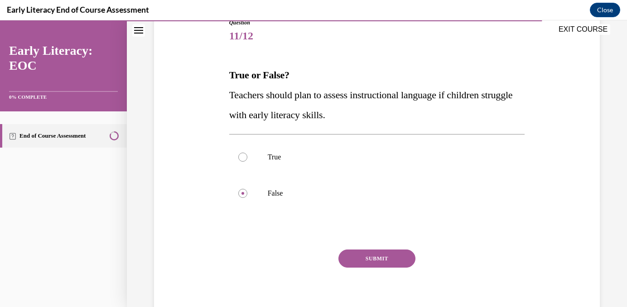
scroll to position [109, 0]
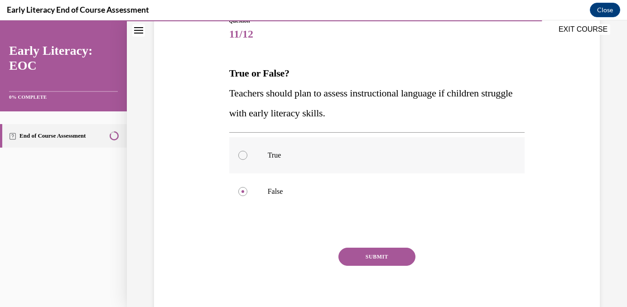
click at [244, 155] on div at bounding box center [242, 155] width 9 height 9
click at [374, 258] on button "SUBMIT" at bounding box center [377, 257] width 77 height 18
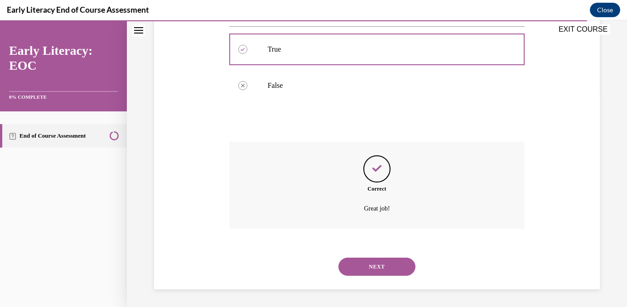
scroll to position [216, 0]
click at [373, 264] on button "NEXT" at bounding box center [377, 266] width 77 height 18
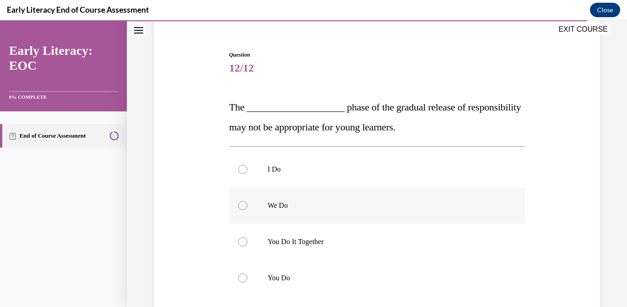
scroll to position [114, 0]
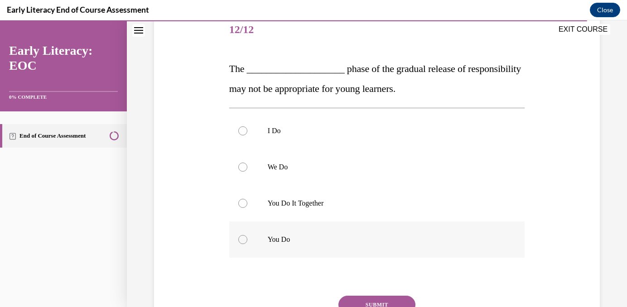
click at [240, 242] on div at bounding box center [242, 239] width 9 height 9
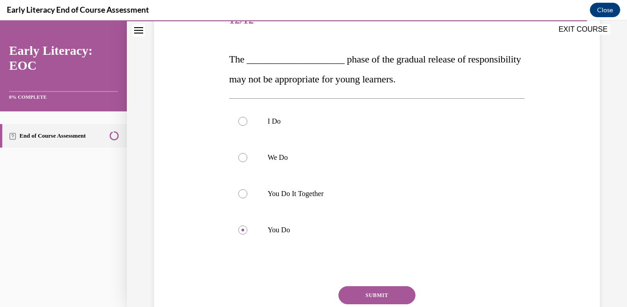
scroll to position [128, 0]
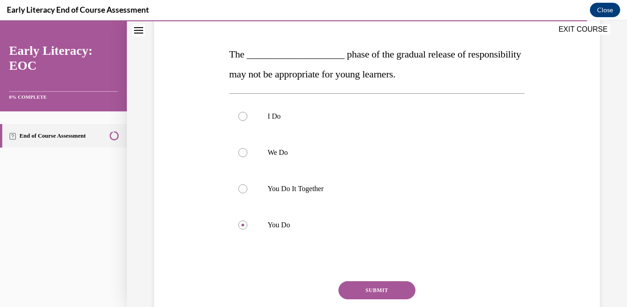
click at [386, 290] on button "SUBMIT" at bounding box center [377, 290] width 77 height 18
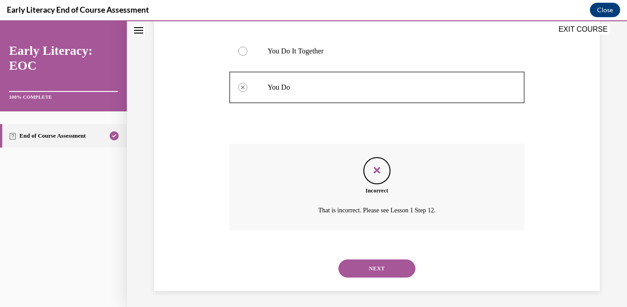
scroll to position [268, 0]
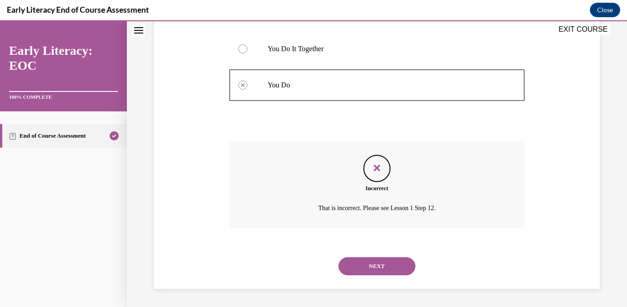
click at [381, 269] on button "NEXT" at bounding box center [377, 266] width 77 height 18
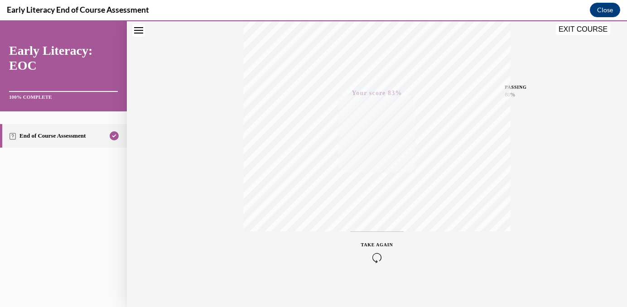
scroll to position [178, 0]
click at [584, 32] on button "EXIT COURSE" at bounding box center [583, 29] width 54 height 11
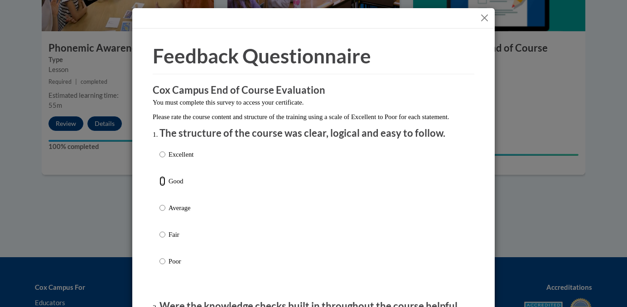
click at [161, 186] on input "Good" at bounding box center [163, 181] width 6 height 10
radio input "true"
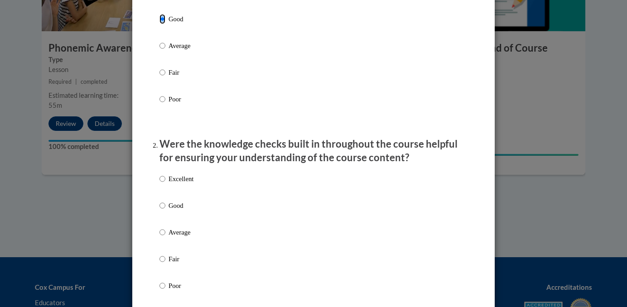
scroll to position [163, 0]
click at [160, 210] on input "Good" at bounding box center [163, 205] width 6 height 10
radio input "true"
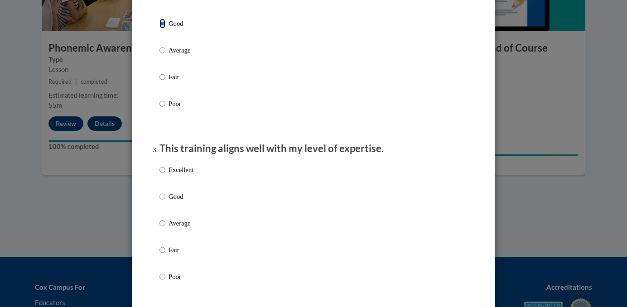
scroll to position [347, 0]
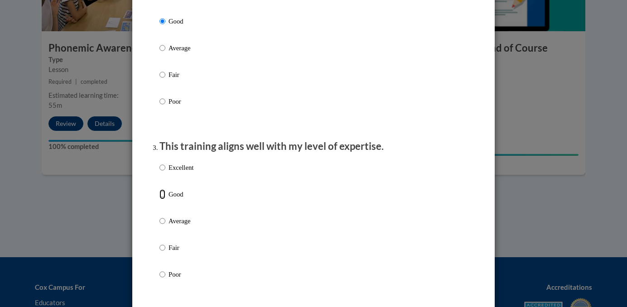
click at [164, 199] on input "Good" at bounding box center [163, 194] width 6 height 10
radio input "true"
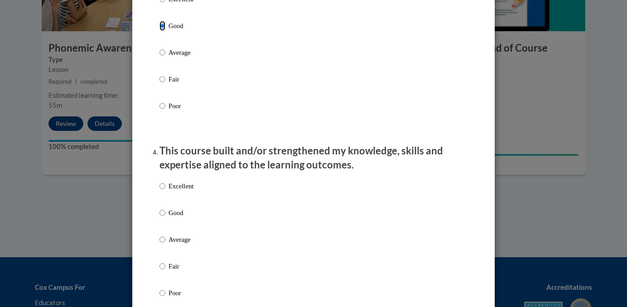
scroll to position [516, 0]
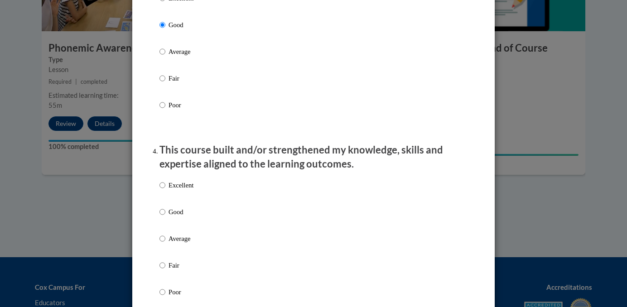
click at [165, 217] on input "Good" at bounding box center [163, 212] width 6 height 10
radio input "true"
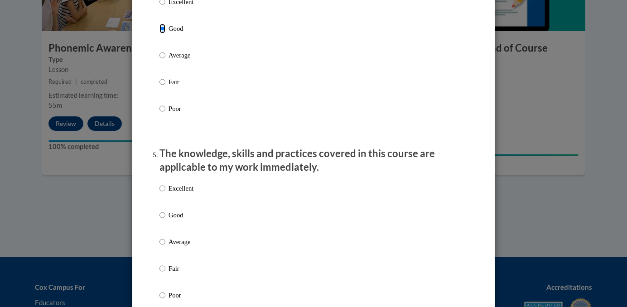
scroll to position [708, 0]
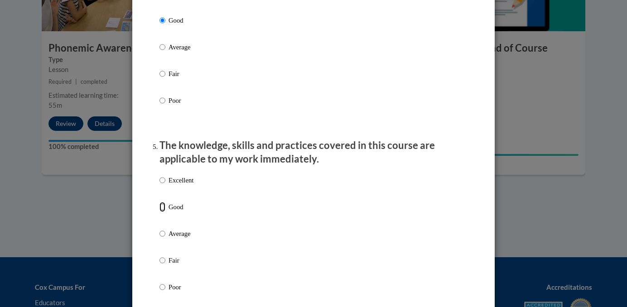
click at [162, 212] on input "Good" at bounding box center [163, 207] width 6 height 10
radio input "true"
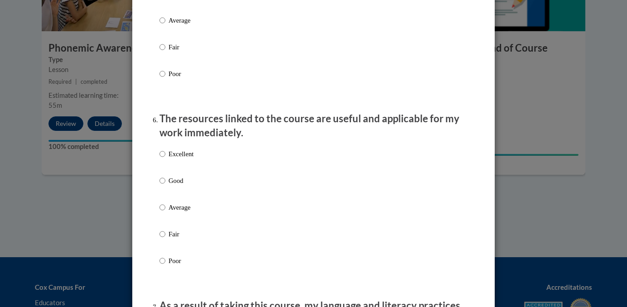
scroll to position [922, 0]
click at [160, 185] on input "Good" at bounding box center [163, 180] width 6 height 10
radio input "true"
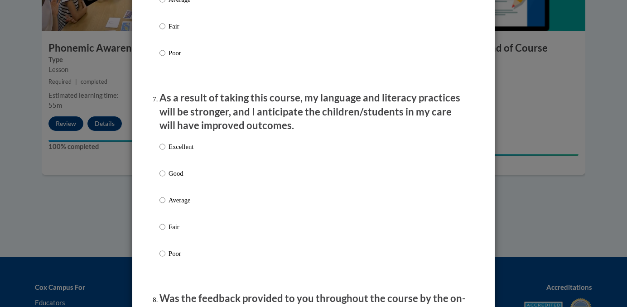
scroll to position [1132, 0]
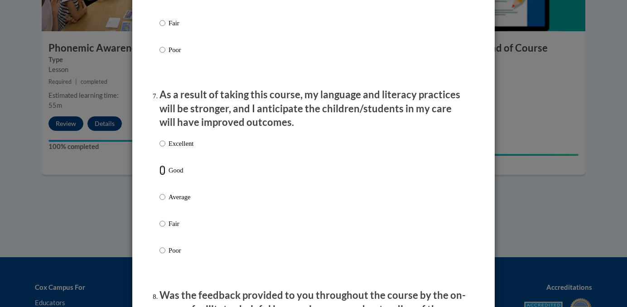
click at [163, 175] on input "Good" at bounding box center [163, 170] width 6 height 10
radio input "true"
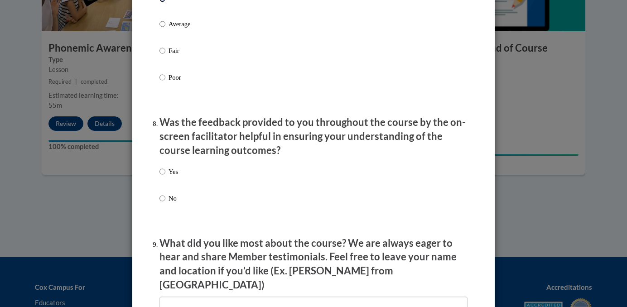
scroll to position [1325, 0]
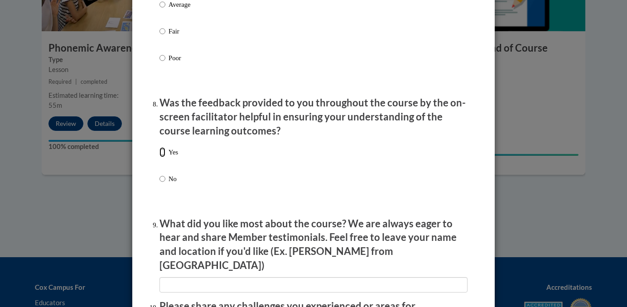
click at [160, 157] on input "Yes" at bounding box center [163, 152] width 6 height 10
radio input "true"
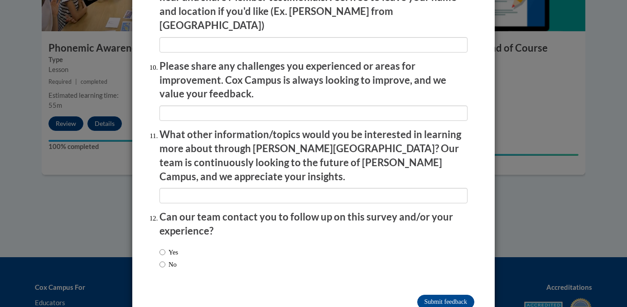
scroll to position [1578, 0]
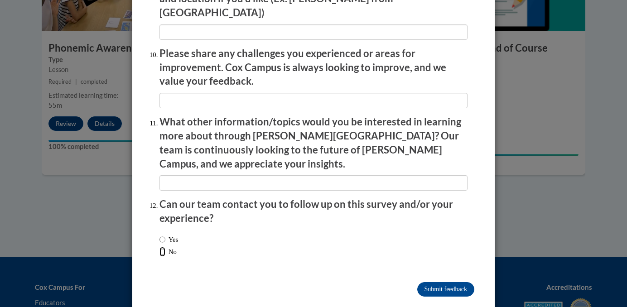
click at [161, 247] on input "No" at bounding box center [163, 252] width 6 height 10
radio input "true"
click at [447, 282] on input "Submit feedback" at bounding box center [445, 289] width 57 height 15
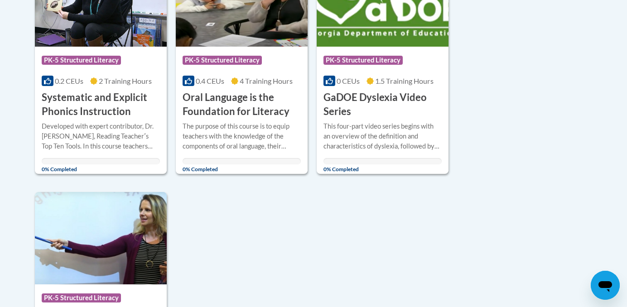
scroll to position [529, 0]
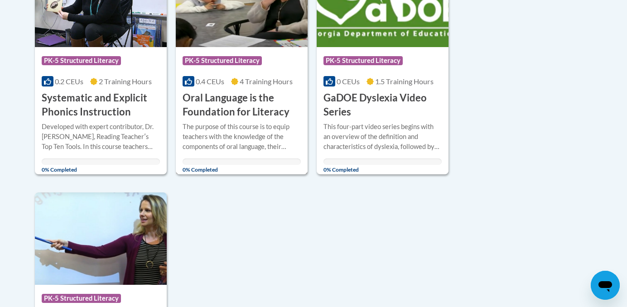
click at [240, 153] on div "The purpose of this course is to equip teachers with the knowledge of the compo…" at bounding box center [242, 143] width 118 height 43
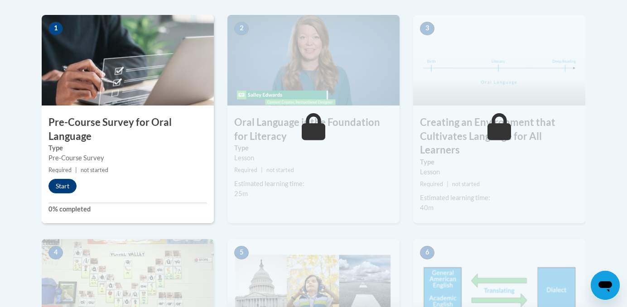
scroll to position [302, 0]
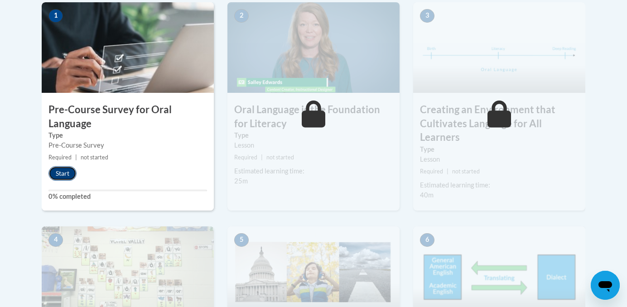
click at [59, 172] on button "Start" at bounding box center [62, 173] width 28 height 15
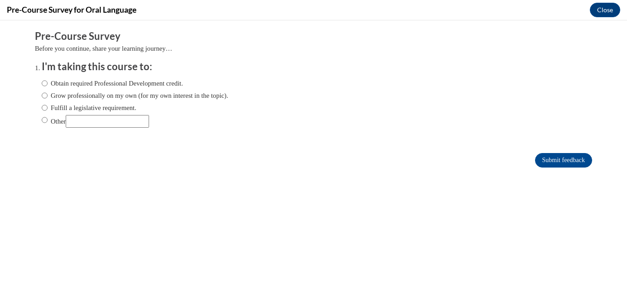
scroll to position [0, 0]
click at [45, 107] on input "Fulfill a legislative requirement." at bounding box center [45, 108] width 6 height 10
radio input "true"
click at [554, 158] on input "Submit feedback" at bounding box center [563, 160] width 57 height 15
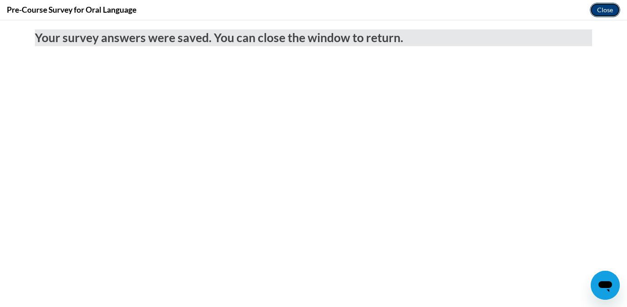
click at [611, 9] on button "Close" at bounding box center [605, 10] width 30 height 15
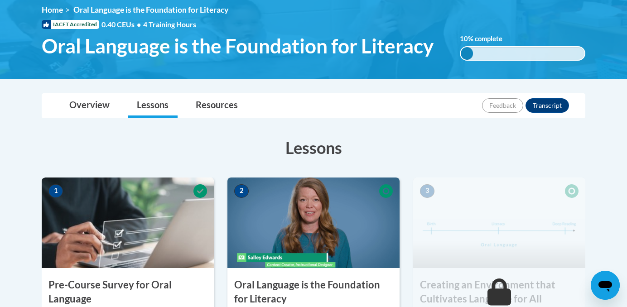
scroll to position [124, 0]
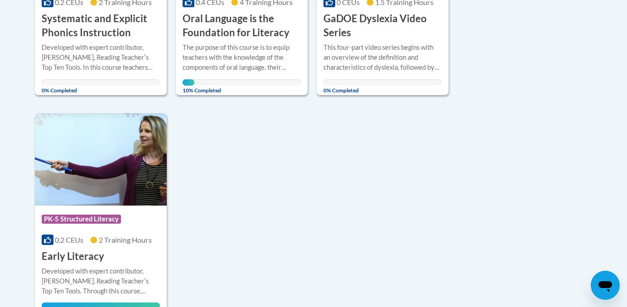
scroll to position [600, 0]
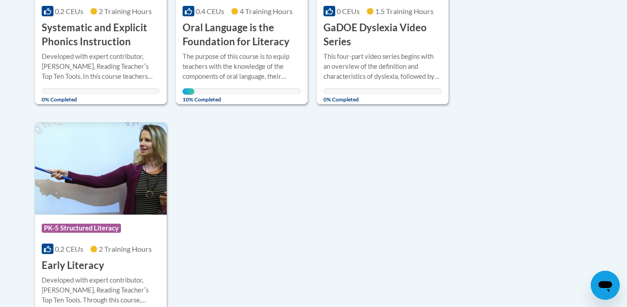
click at [241, 76] on div "The purpose of this course is to equip teachers with the knowledge of the compo…" at bounding box center [242, 67] width 118 height 30
